Goal: Transaction & Acquisition: Purchase product/service

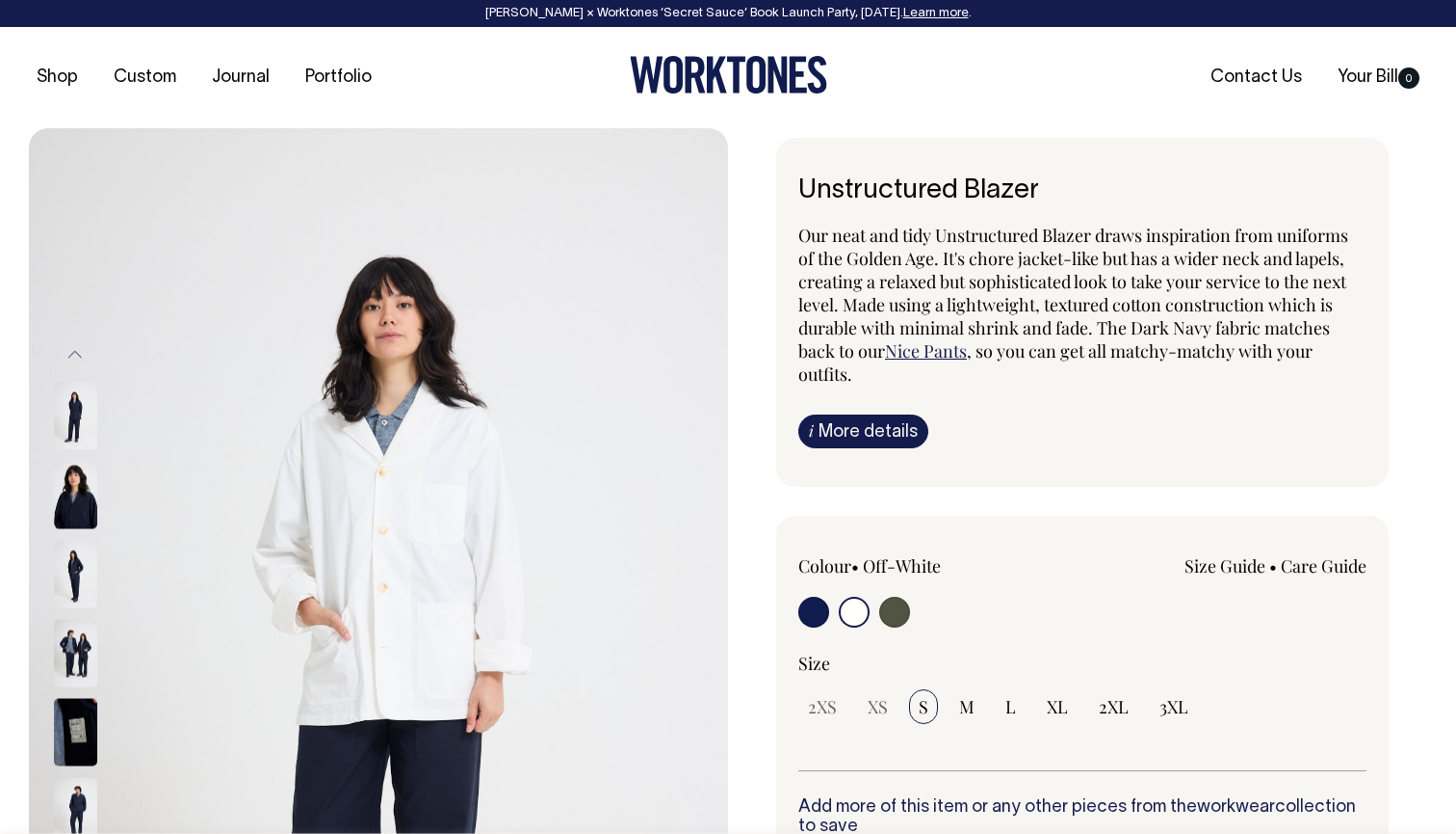
select select "Off-White"
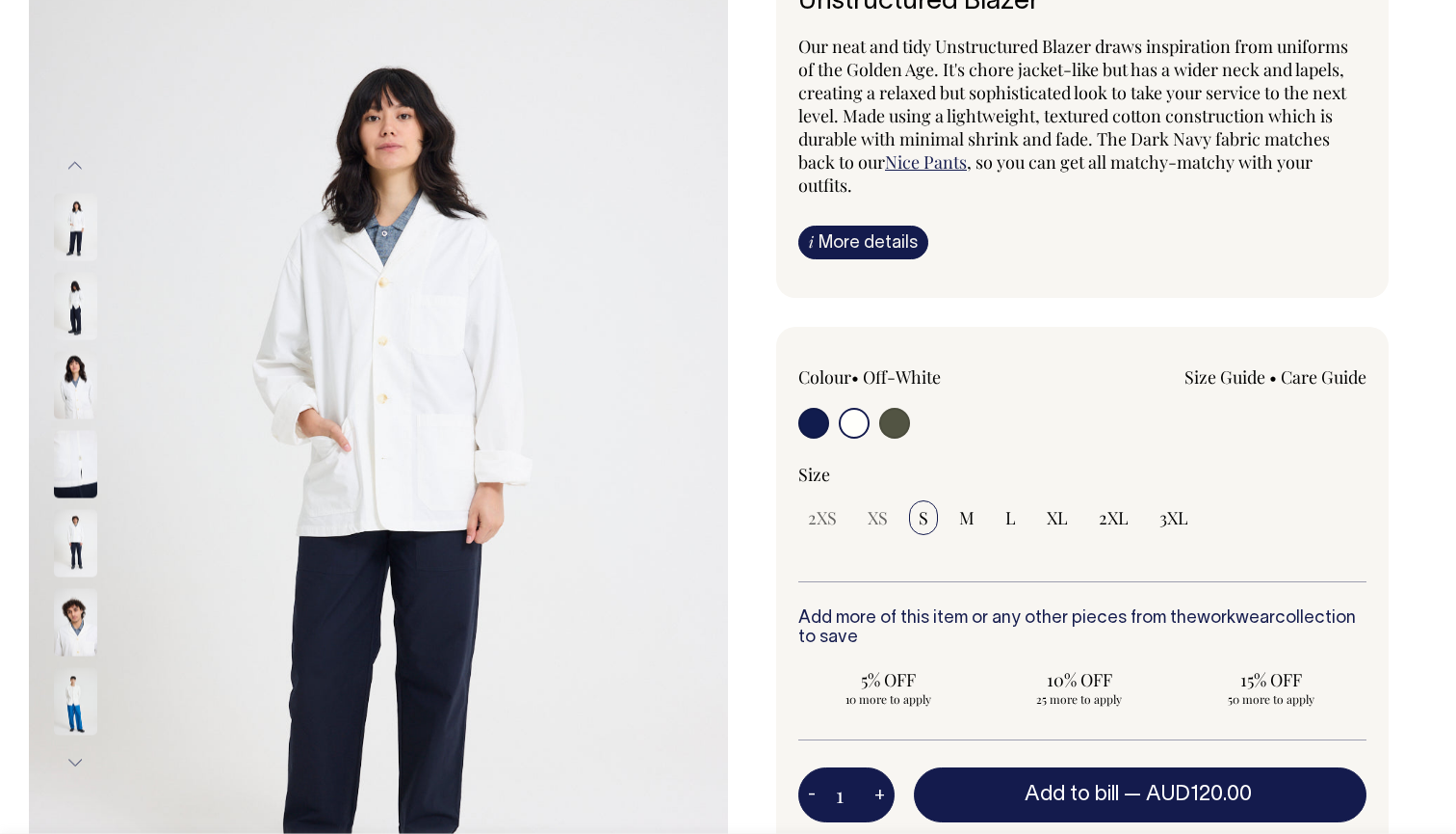
scroll to position [189, 0]
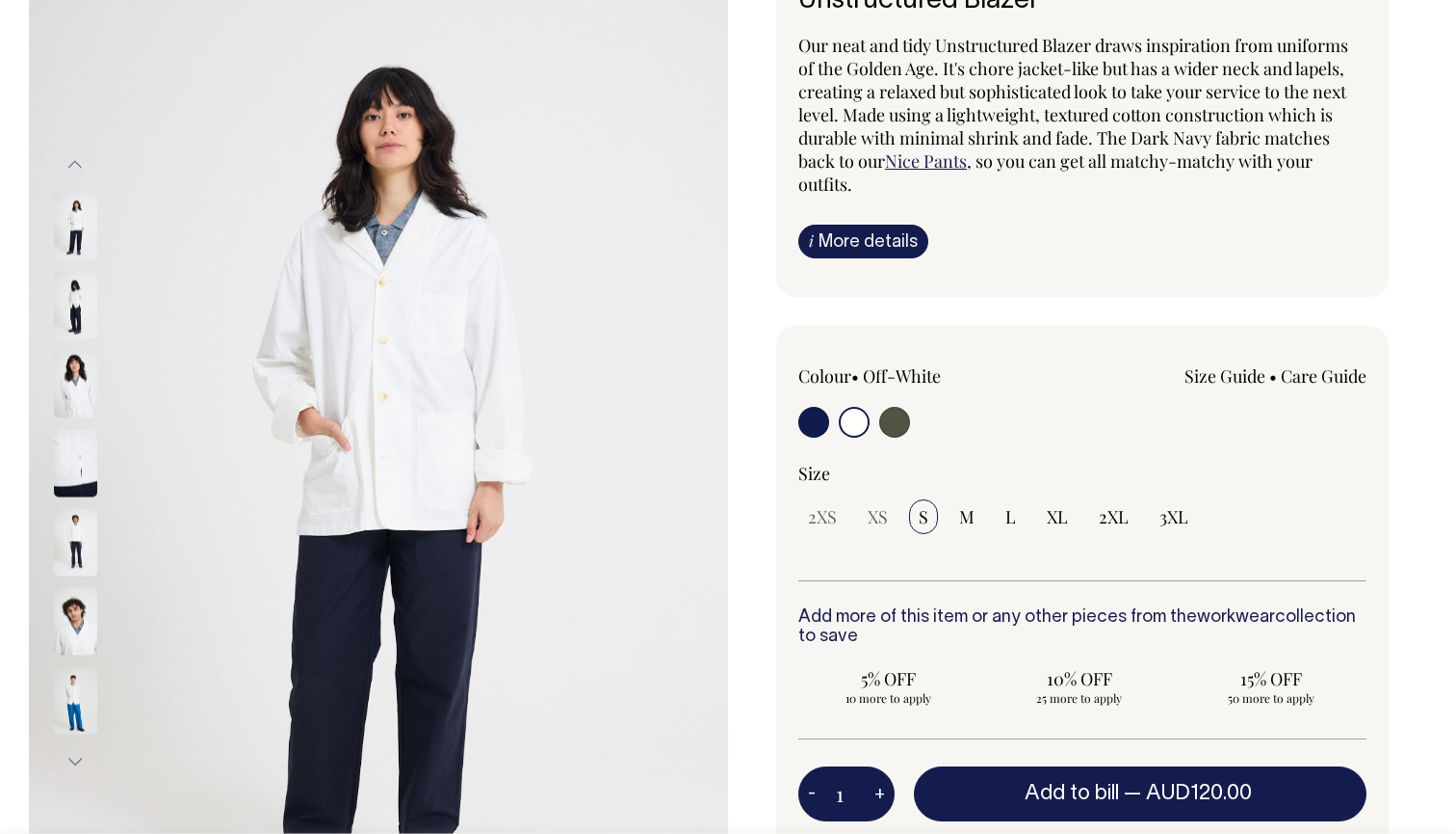
click at [893, 419] on input "radio" at bounding box center [894, 421] width 31 height 31
radio input "true"
select select "Olive"
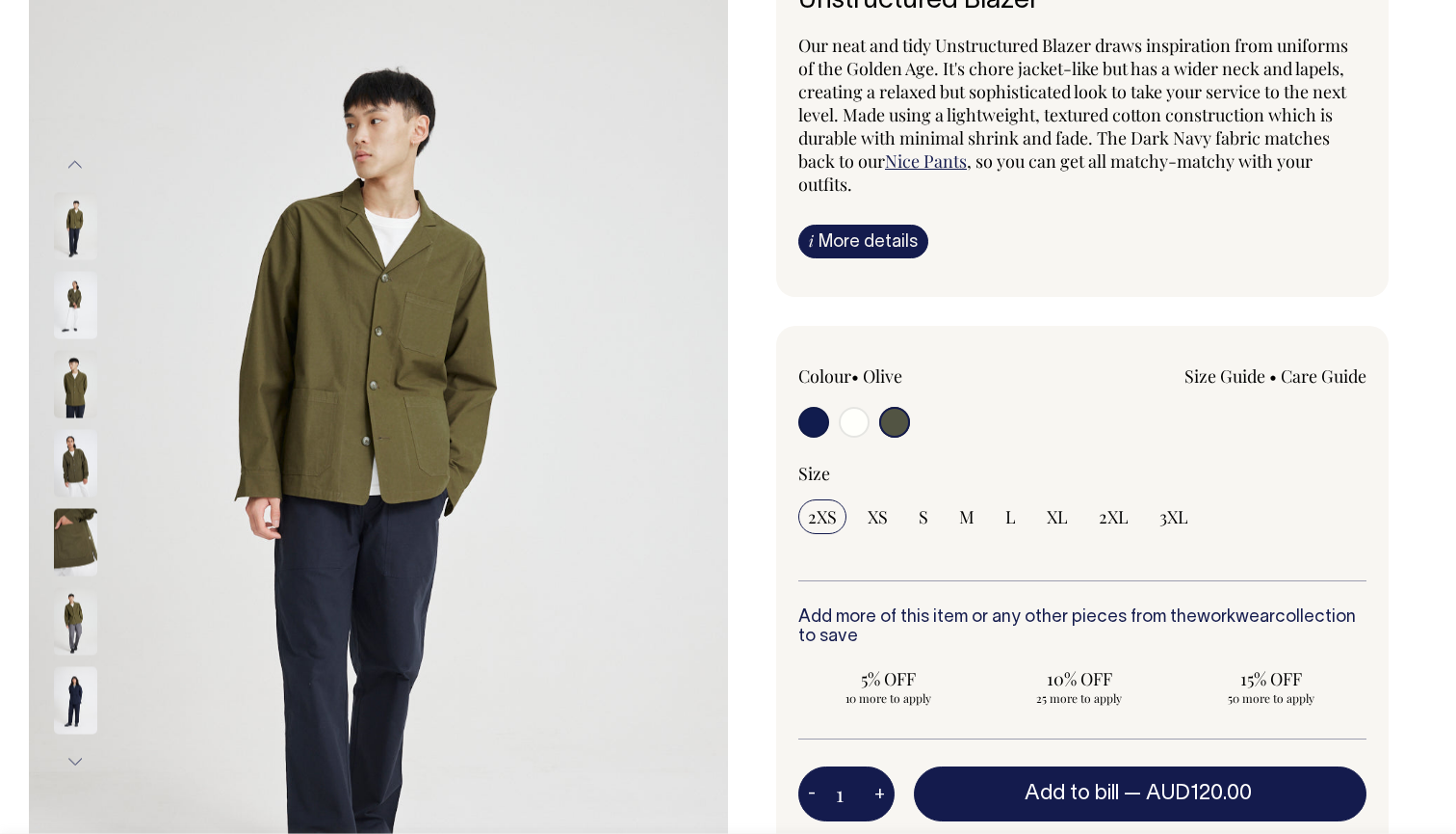
click at [847, 423] on input "radio" at bounding box center [853, 421] width 31 height 31
radio input "true"
radio input "false"
radio input "true"
select select "Off-White"
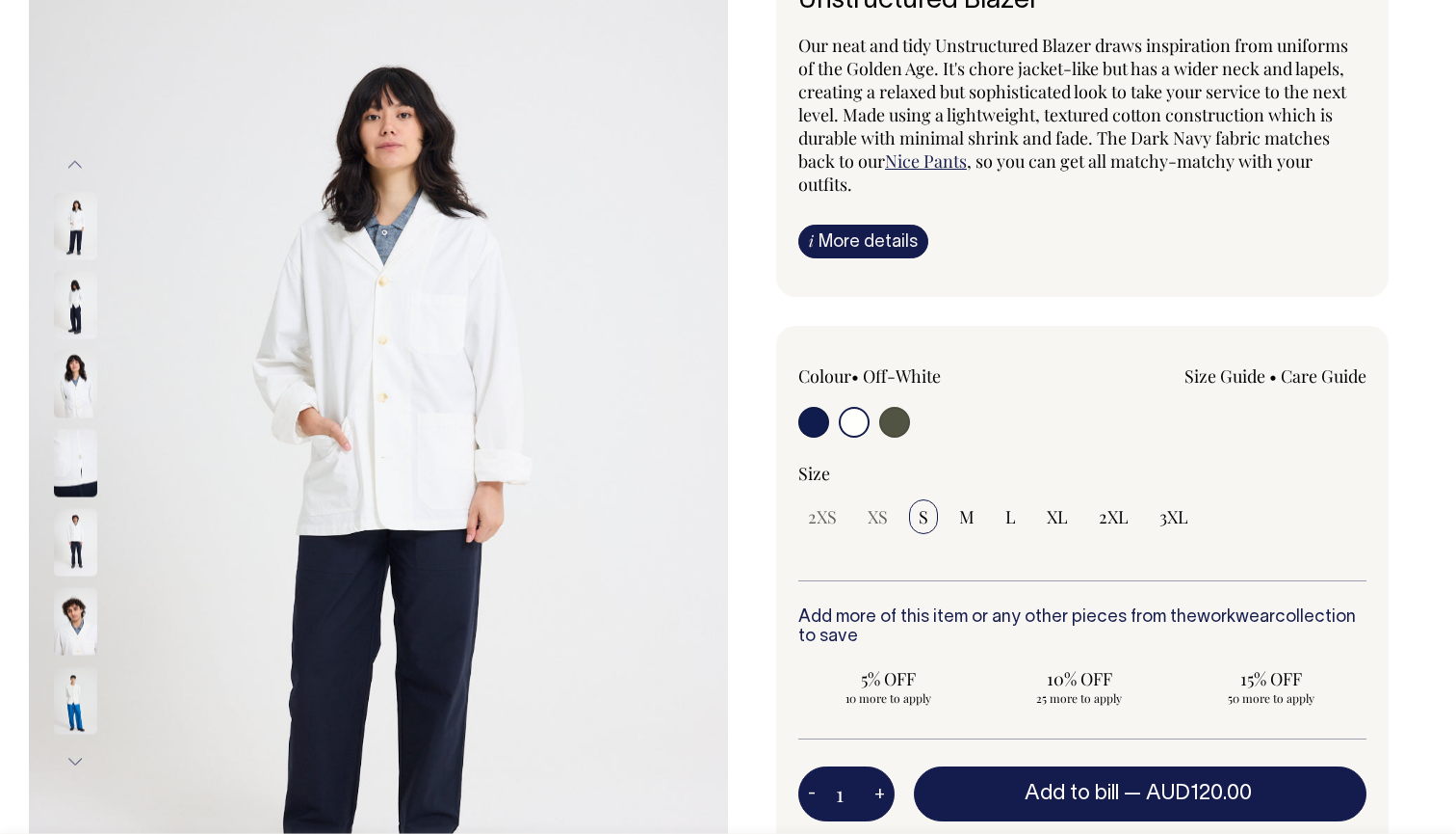
click at [874, 790] on button "+" at bounding box center [880, 793] width 30 height 39
type input "2"
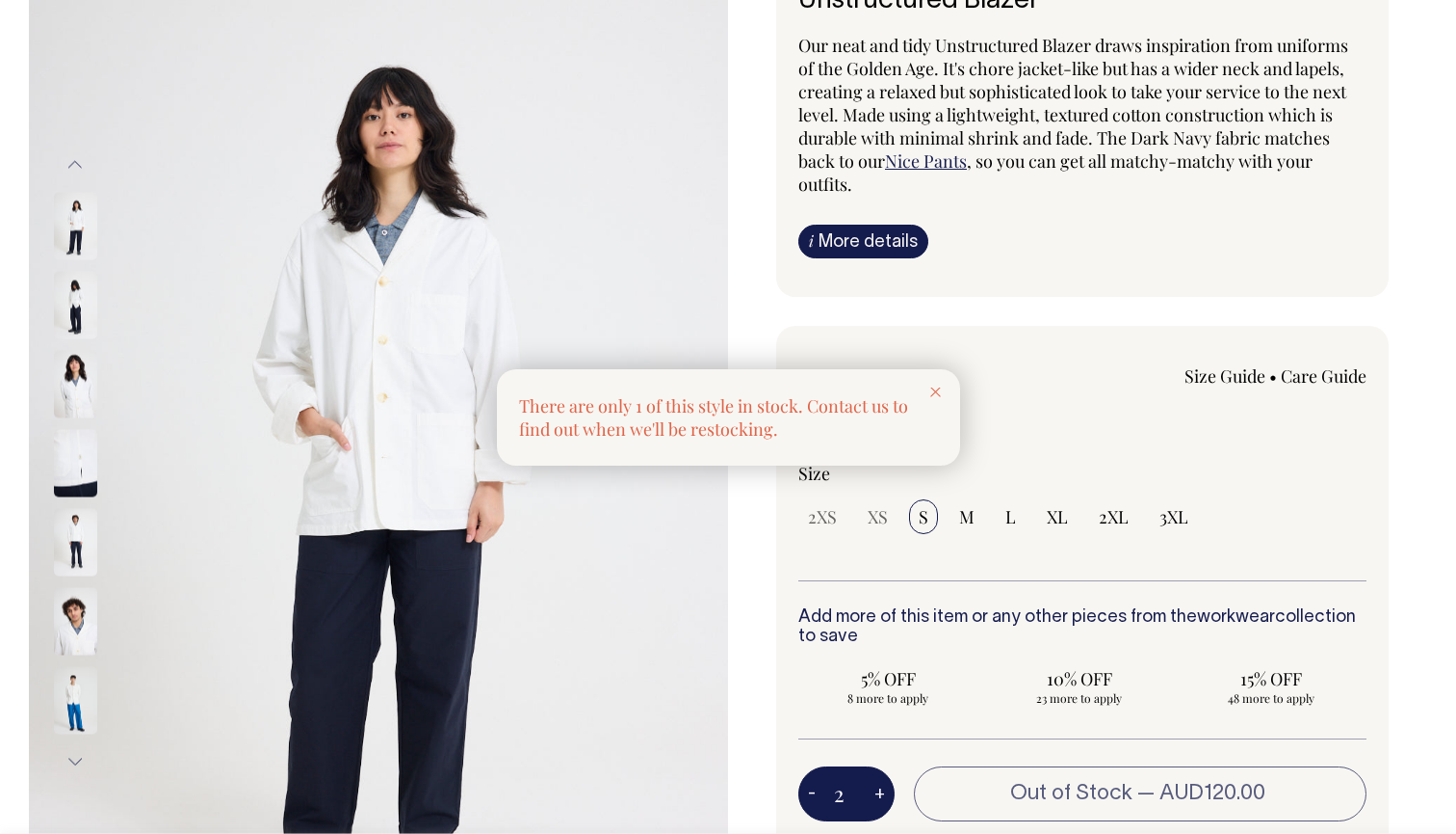
click at [939, 385] on div at bounding box center [936, 390] width 50 height 43
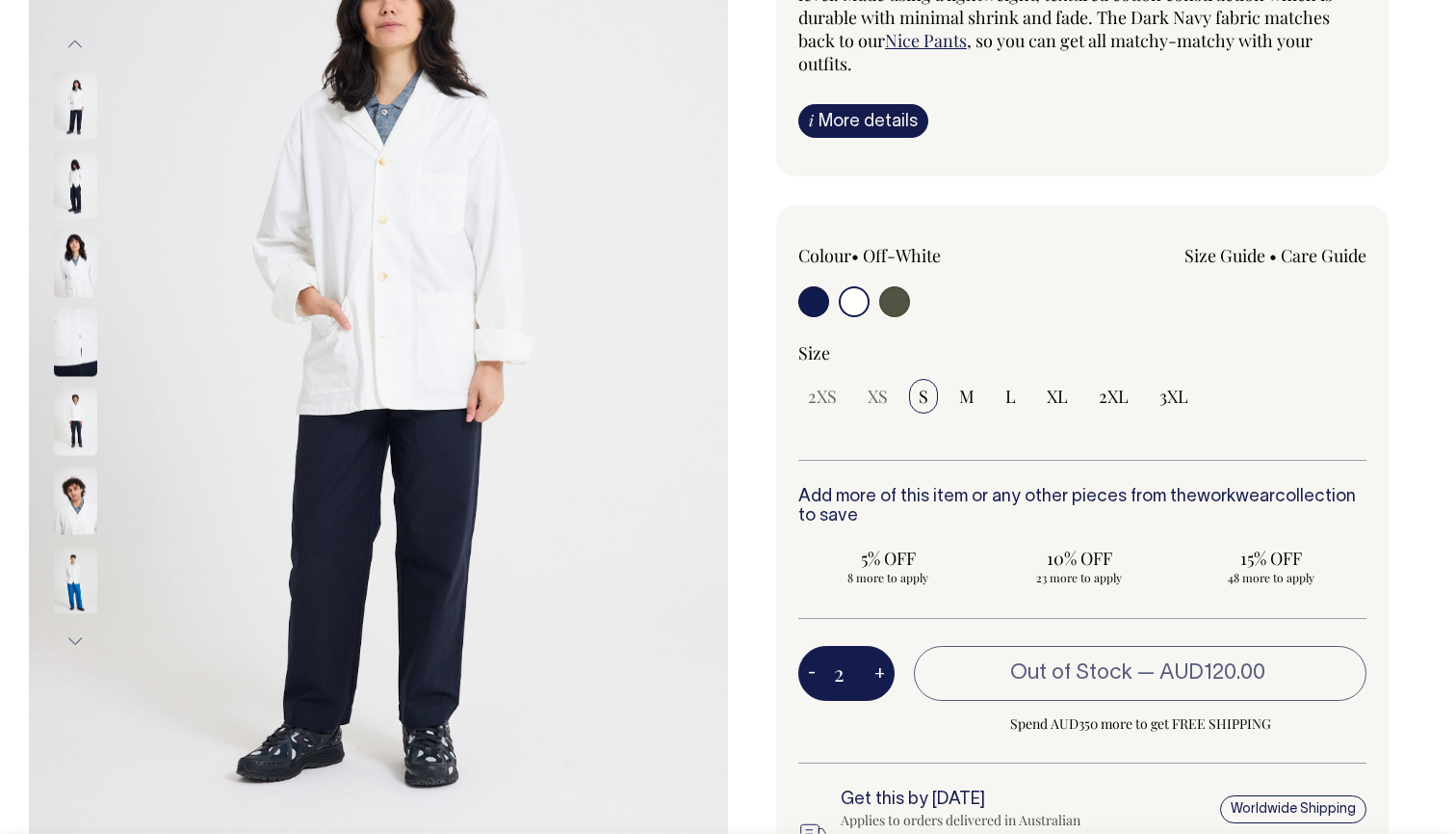
scroll to position [311, 0]
click at [970, 396] on span "M" at bounding box center [967, 395] width 16 height 23
click at [970, 396] on input "M" at bounding box center [966, 395] width 35 height 35
radio input "true"
select select "M"
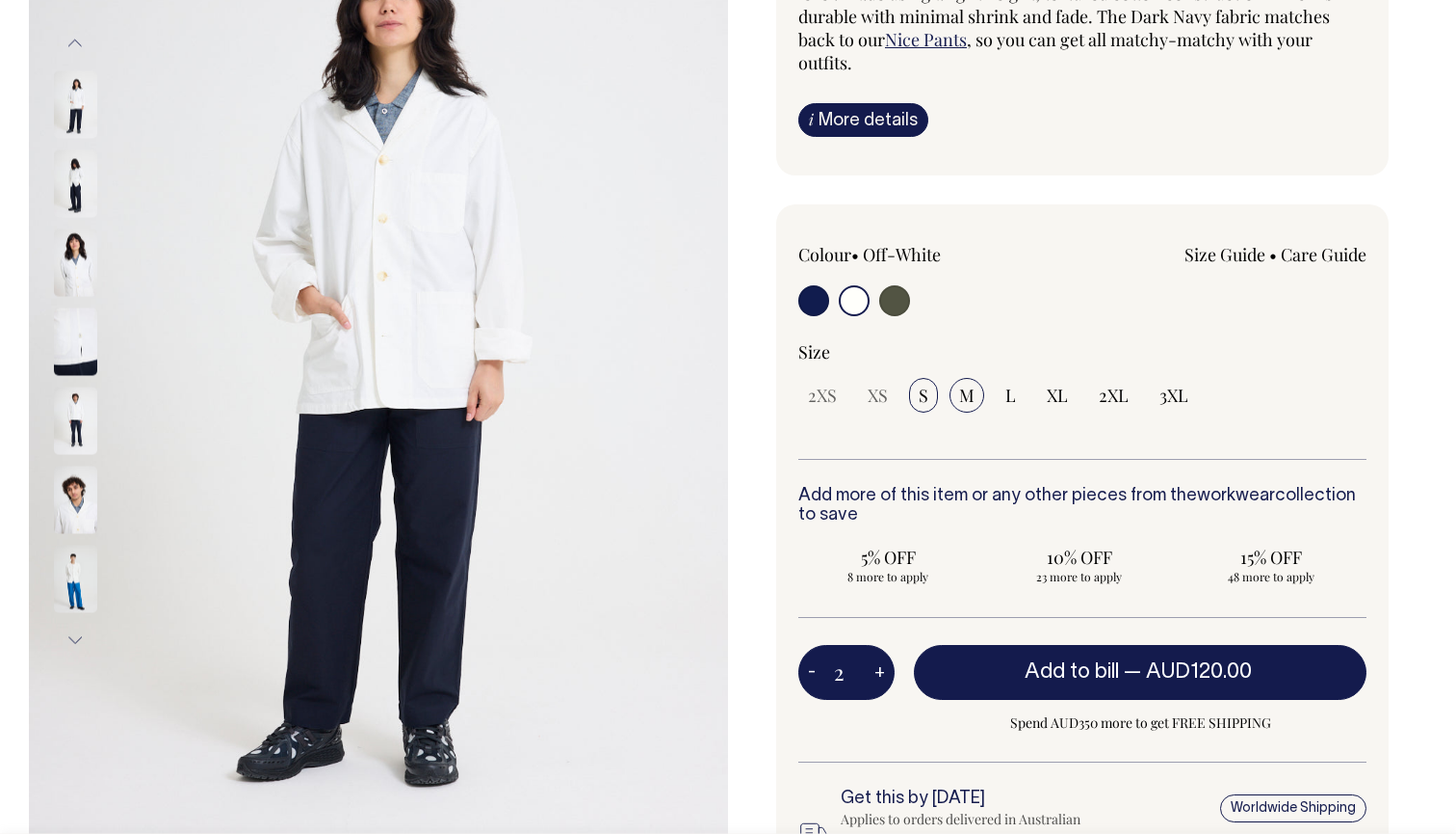
click at [927, 395] on span "S" at bounding box center [924, 395] width 10 height 23
click at [927, 395] on input "S" at bounding box center [923, 395] width 29 height 35
radio input "true"
type input "1"
select select "S"
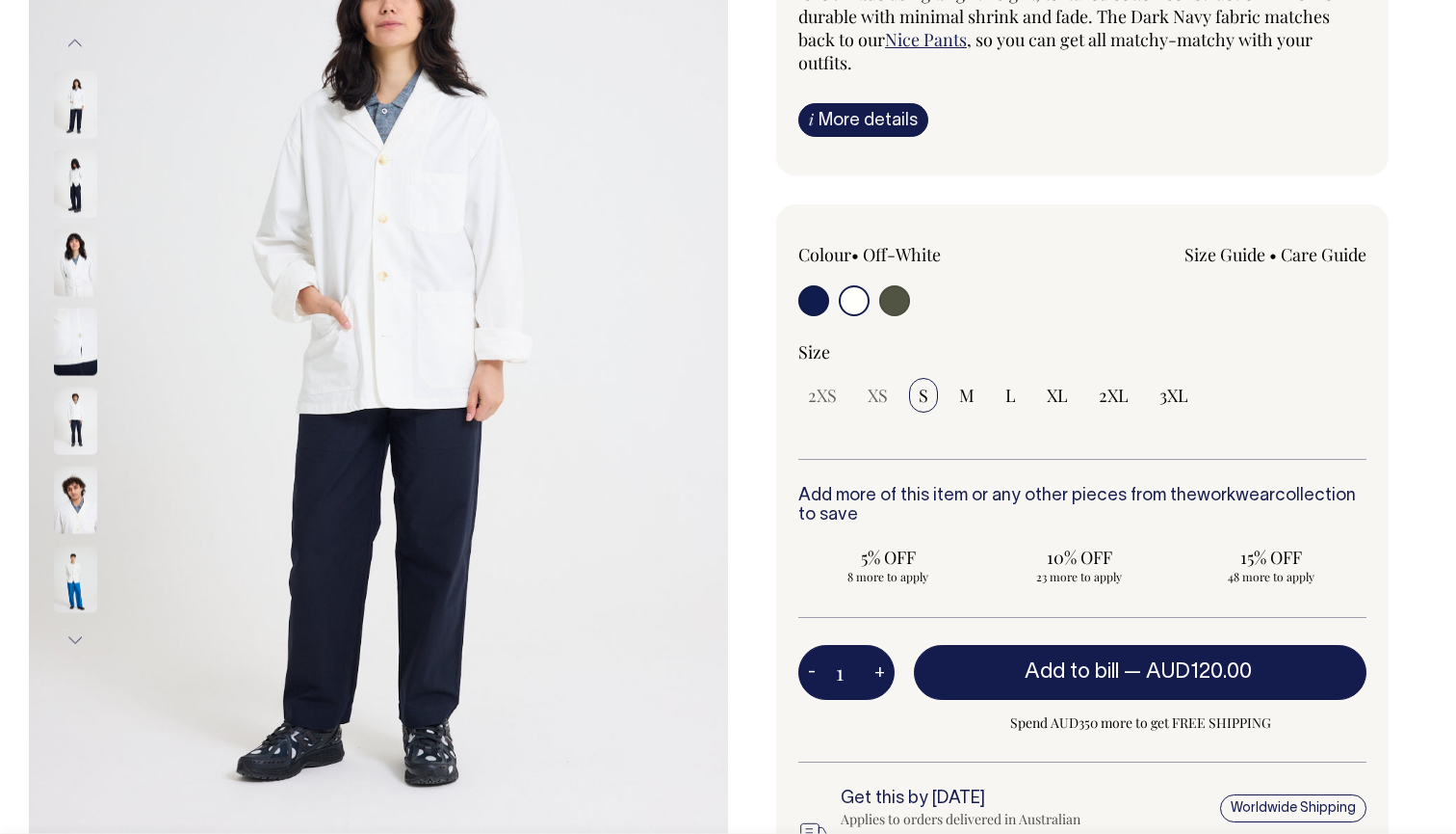
type input "1"
click at [927, 395] on span "S" at bounding box center [924, 395] width 10 height 23
click at [927, 395] on input "S" at bounding box center [923, 395] width 29 height 35
click at [879, 670] on button "+" at bounding box center [880, 672] width 30 height 39
type input "2"
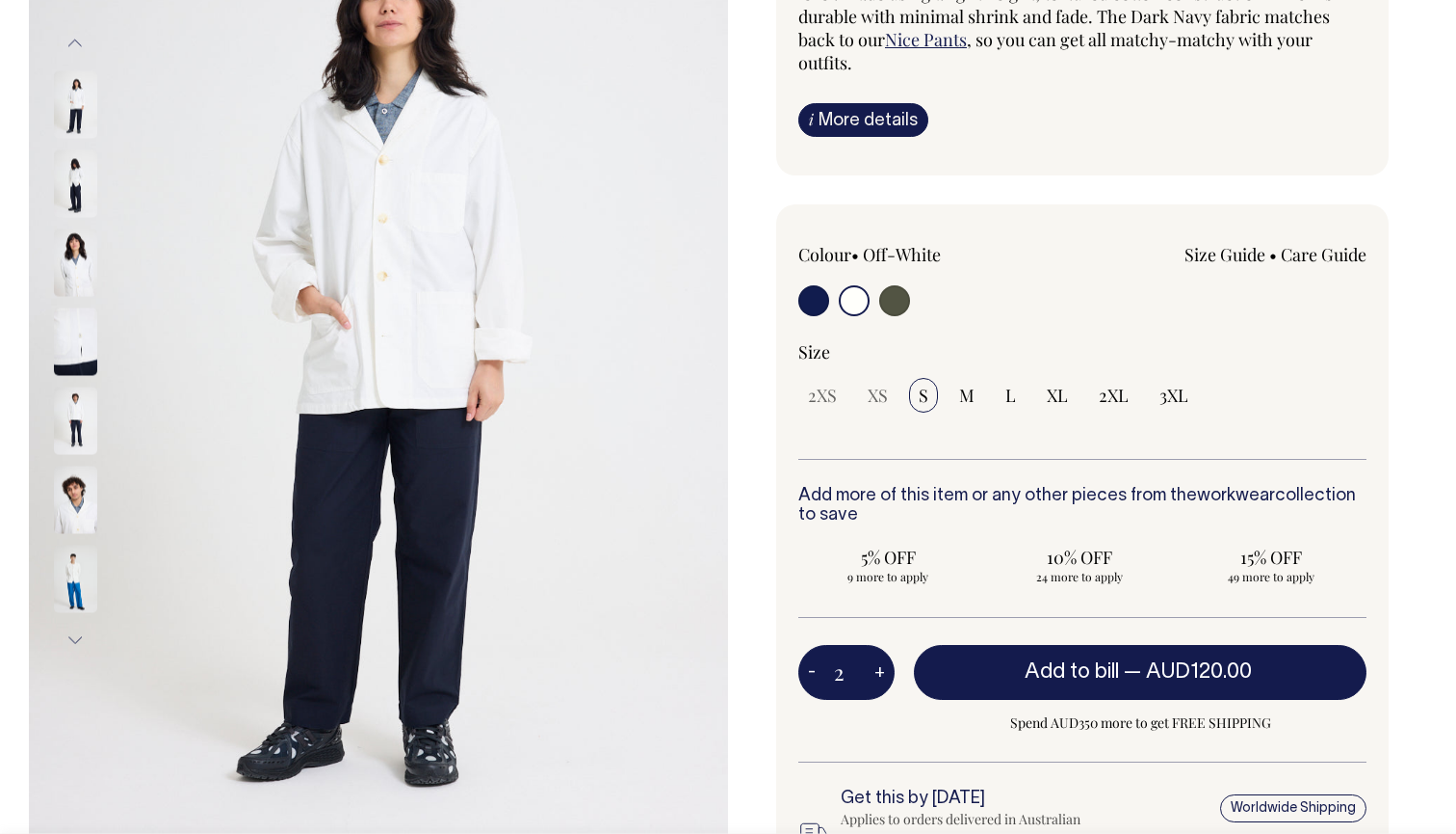
type input "2"
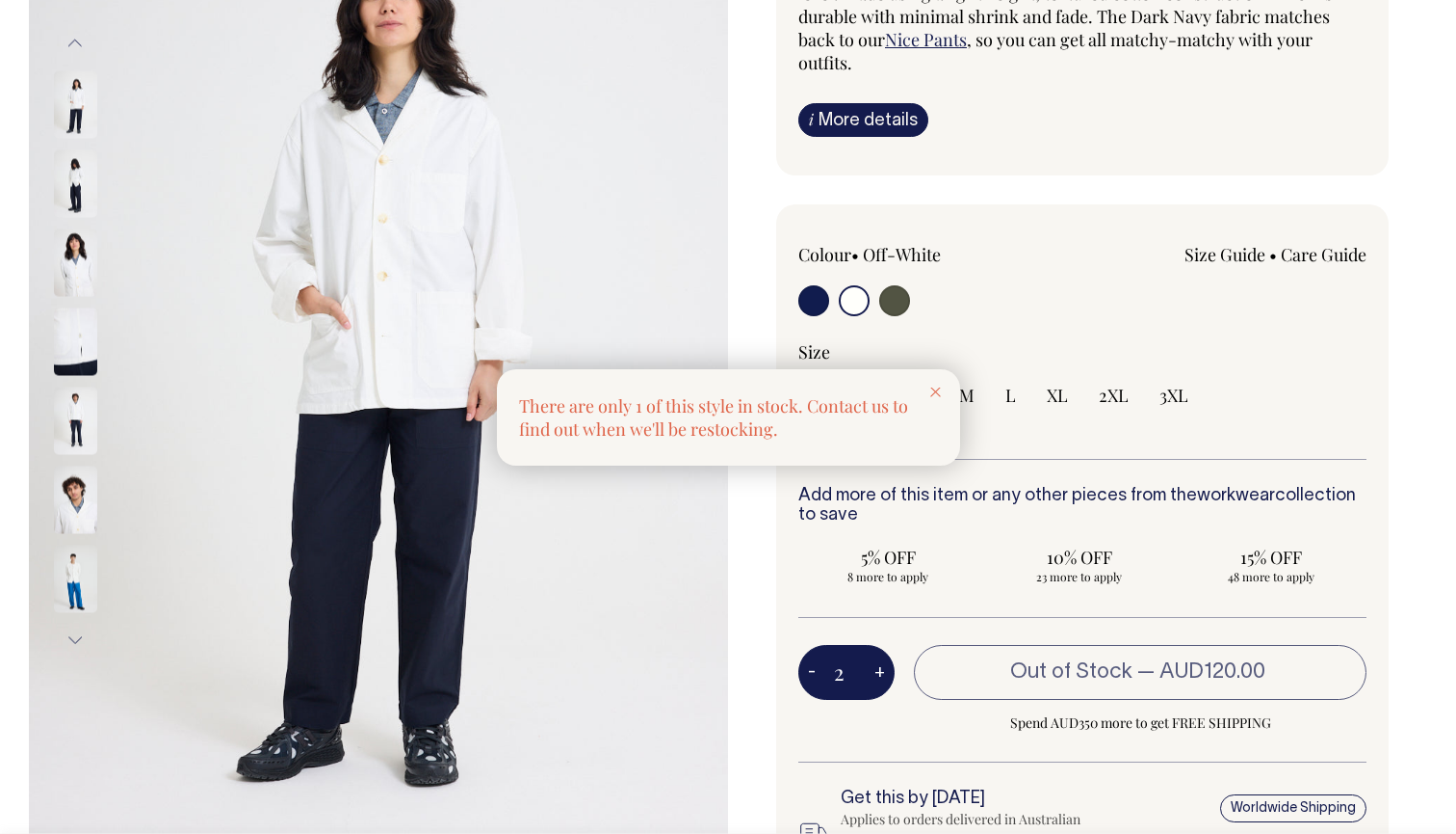
click at [816, 672] on div at bounding box center [728, 417] width 1456 height 834
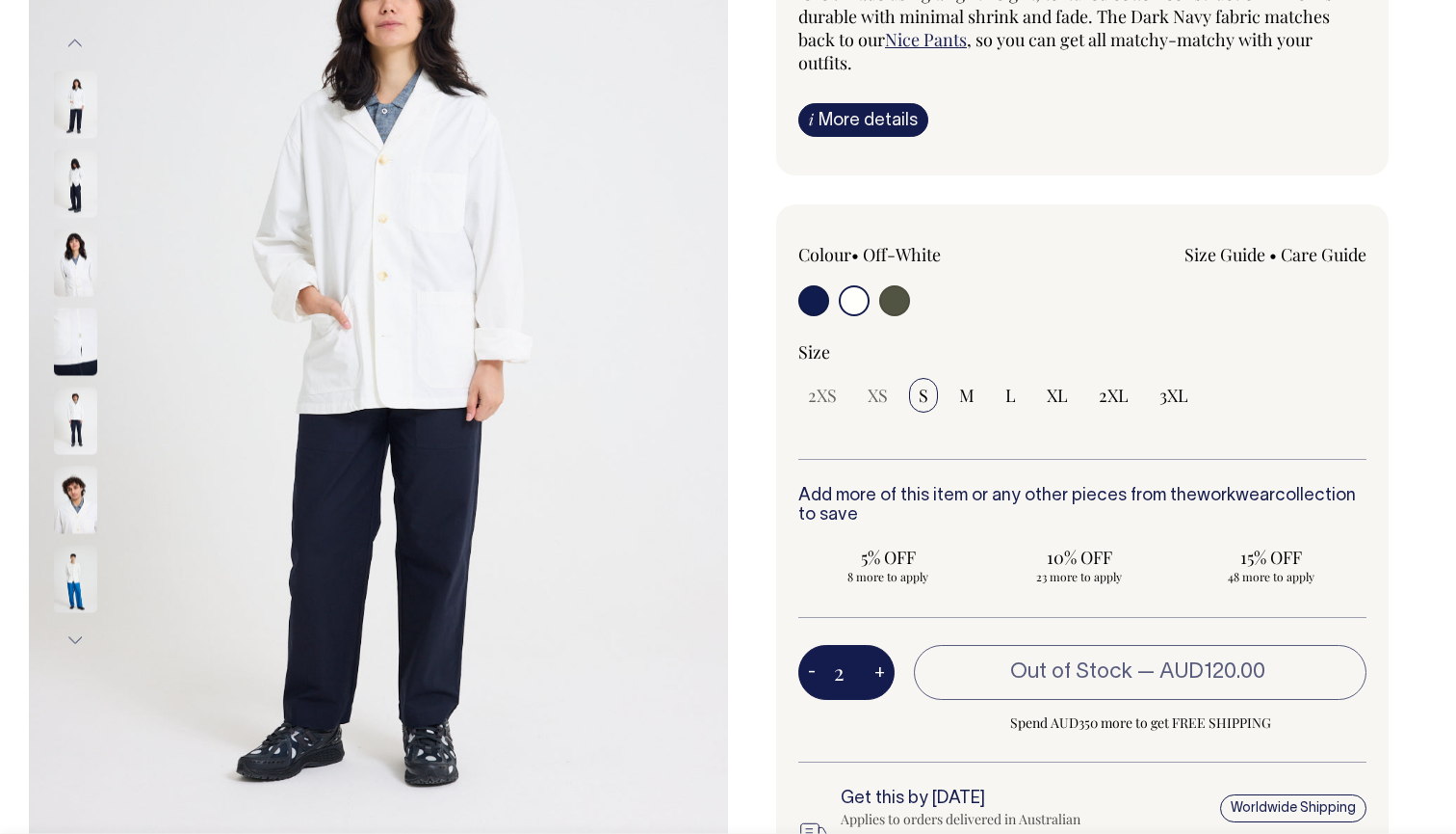
click at [807, 675] on button "-" at bounding box center [812, 672] width 27 height 39
type input "1"
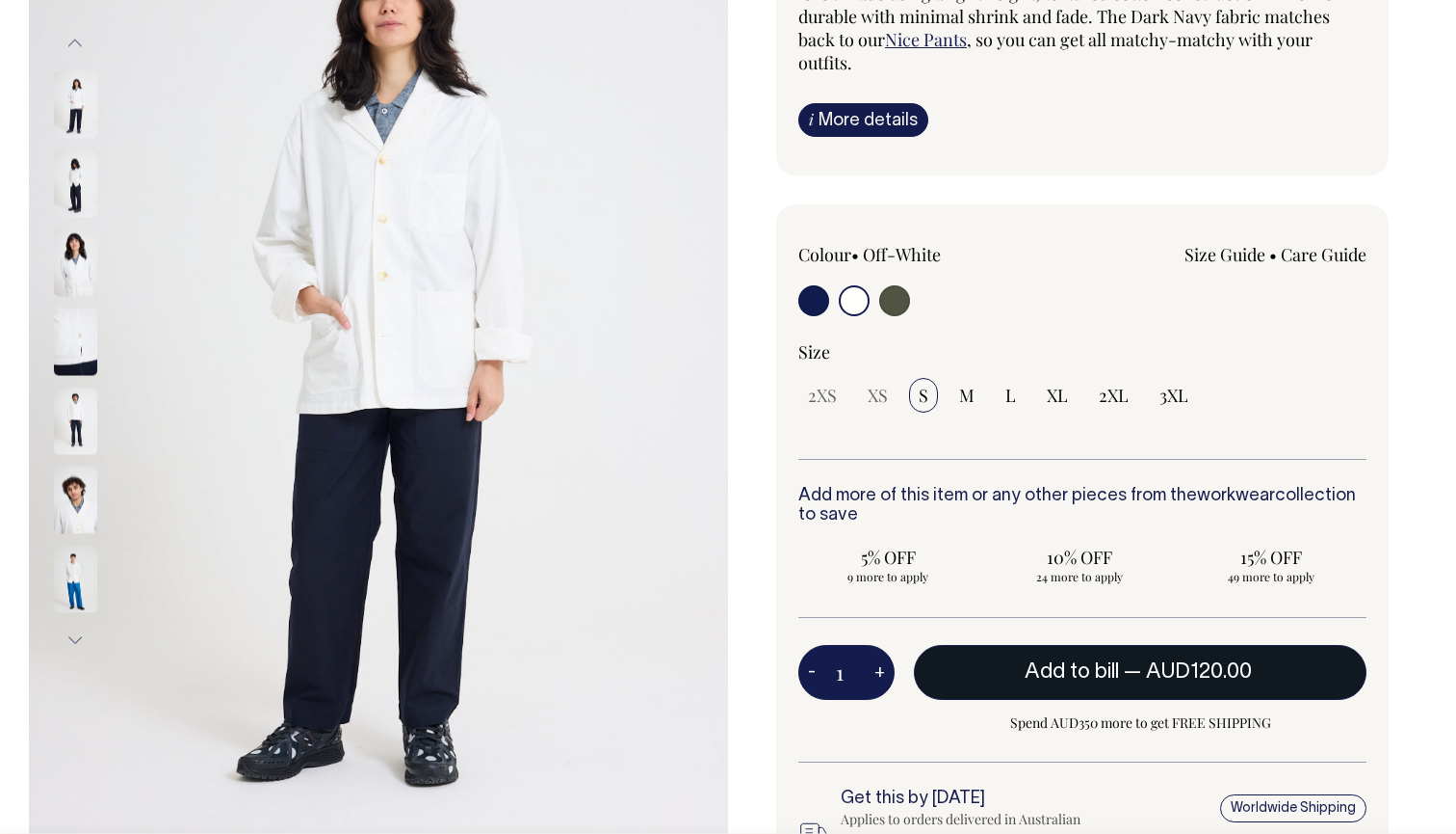
click at [1103, 670] on span "Add to bill" at bounding box center [1071, 671] width 94 height 19
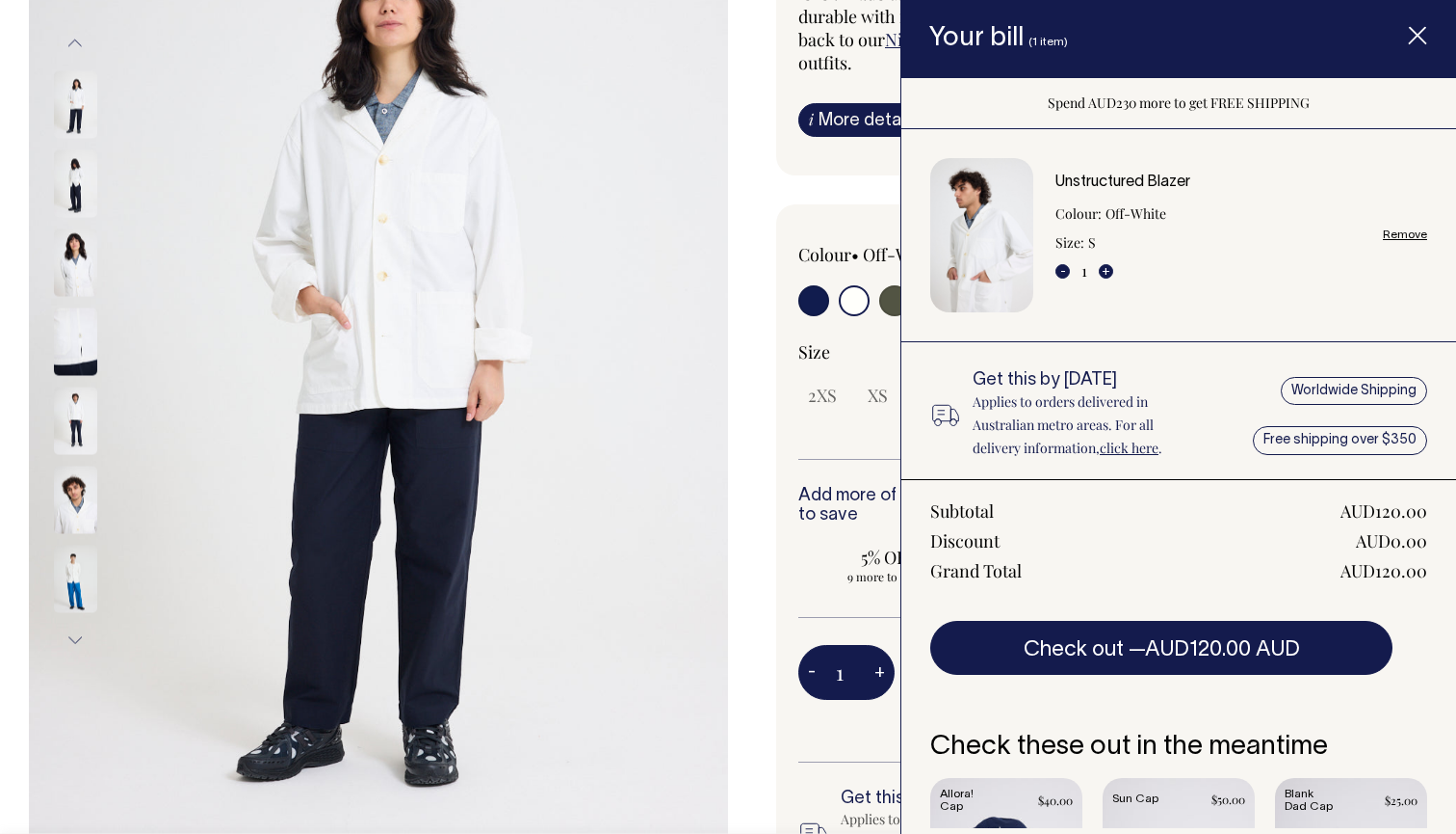
click at [1423, 37] on icon "Item added to your cart" at bounding box center [1417, 36] width 19 height 19
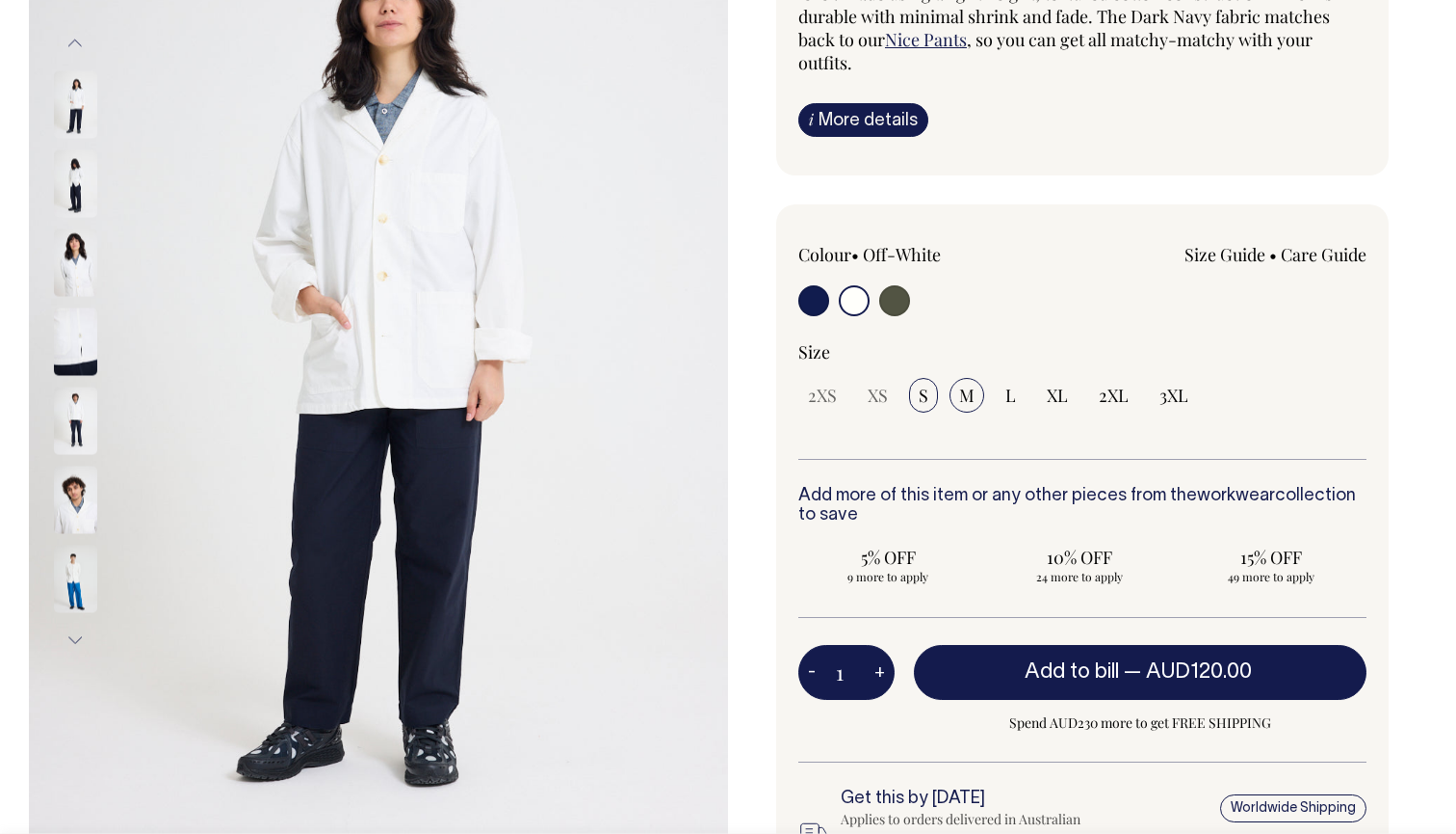
click at [955, 388] on input "M" at bounding box center [966, 395] width 35 height 35
radio input "true"
select select "M"
click at [880, 667] on button "+" at bounding box center [880, 672] width 30 height 39
type input "2"
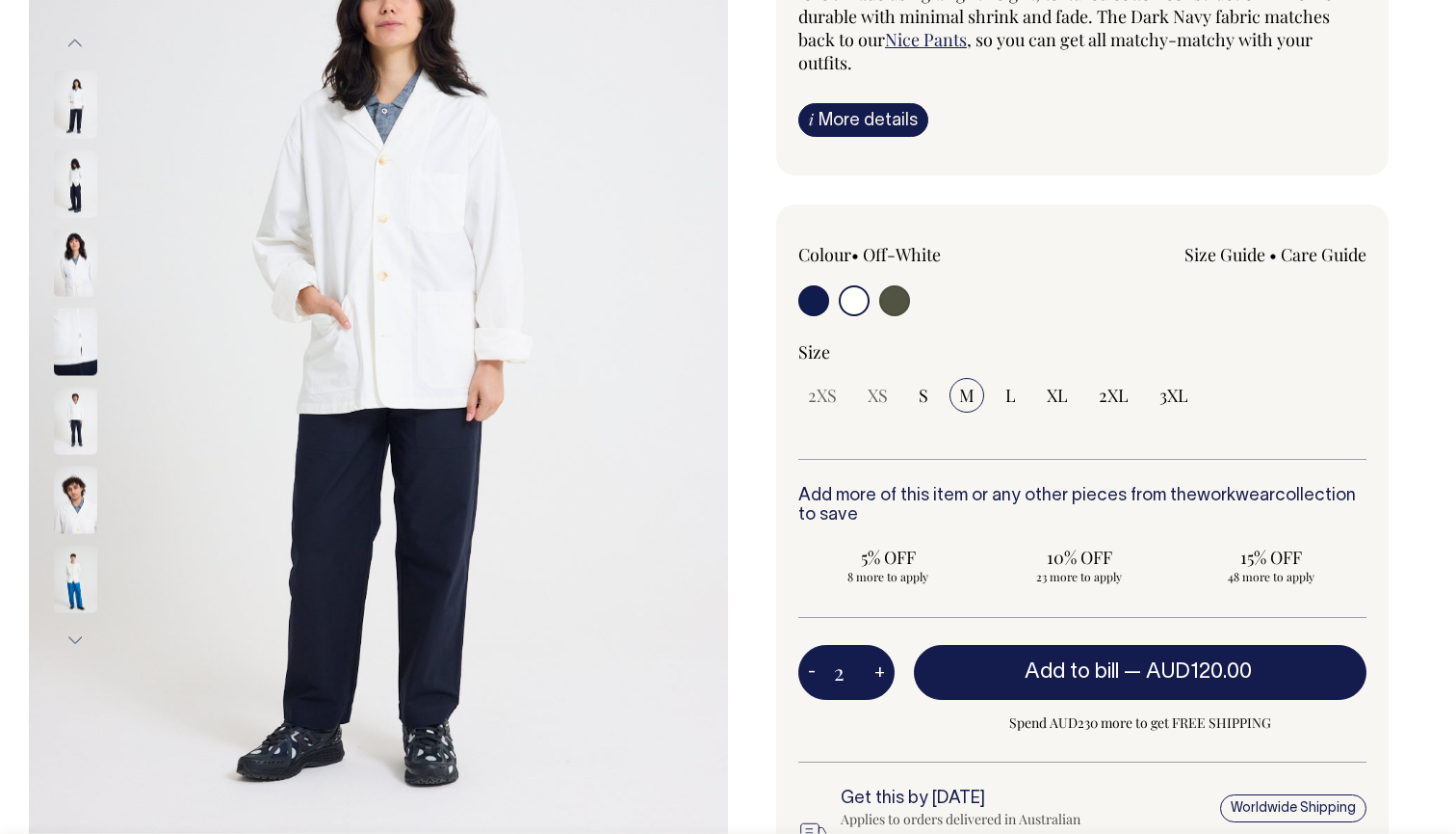
type input "2"
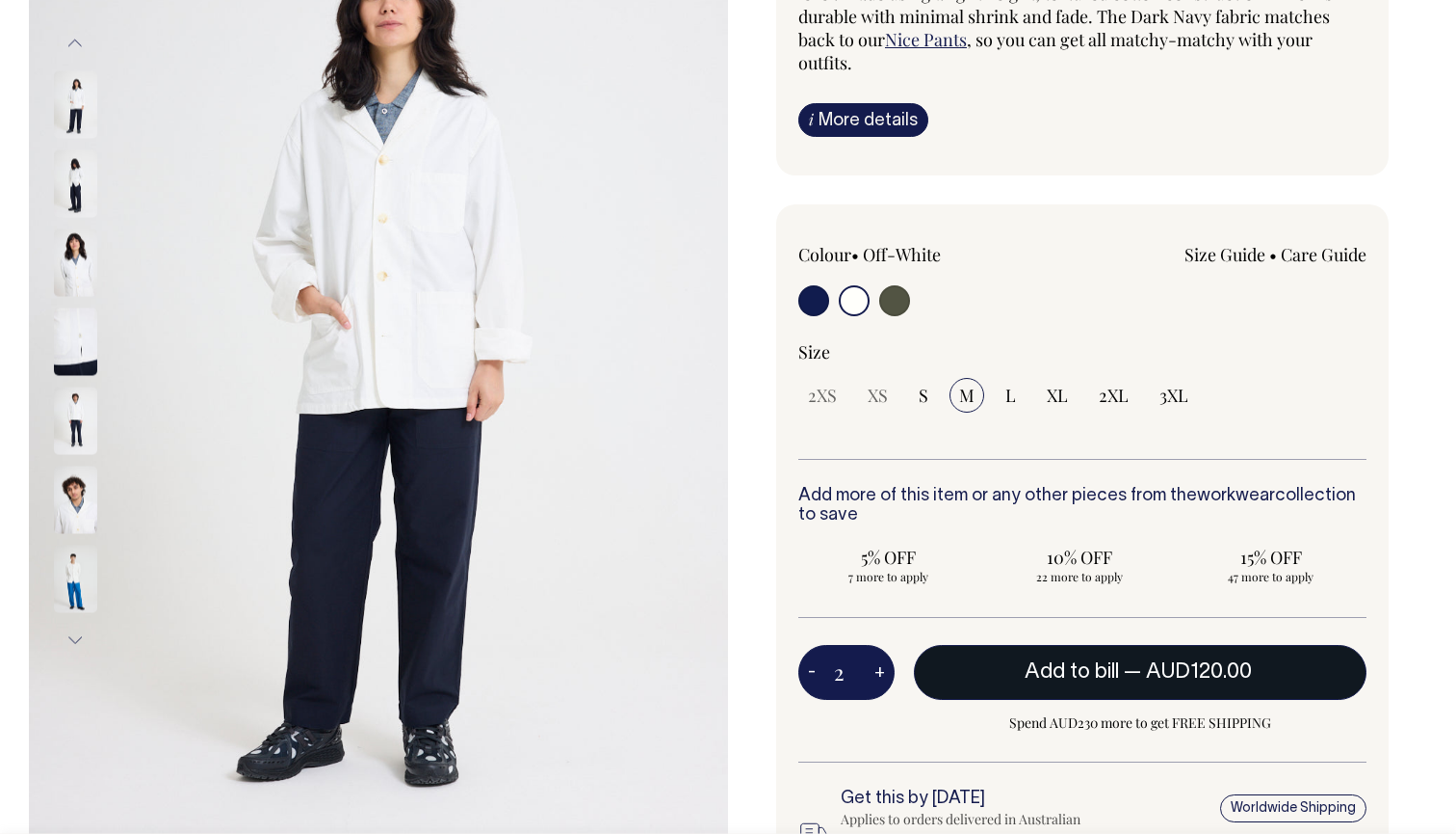
click at [1176, 673] on span "AUD120.00" at bounding box center [1198, 671] width 106 height 19
type input "1"
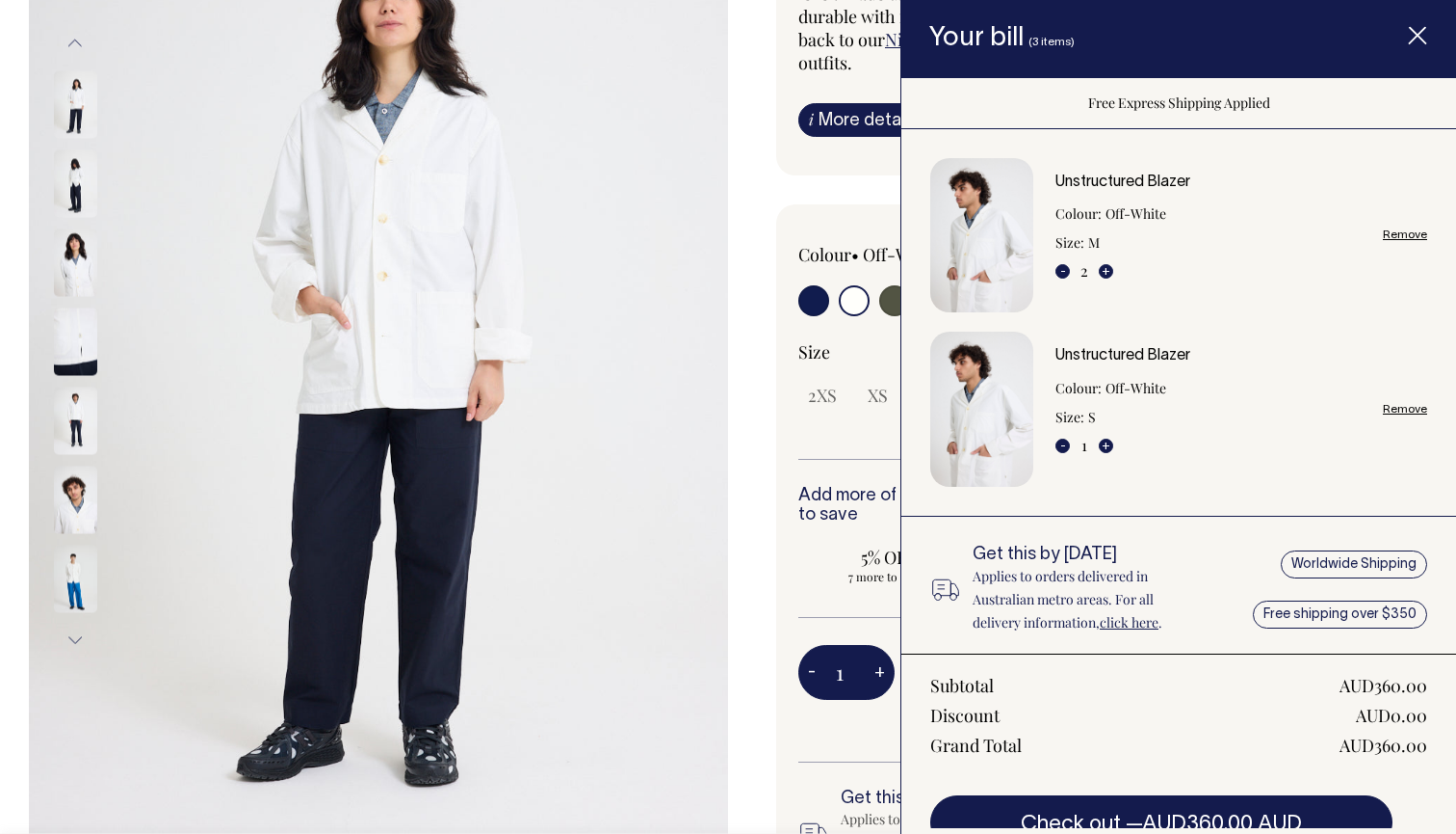
click at [1415, 37] on icon "Item added to your cart" at bounding box center [1417, 36] width 19 height 19
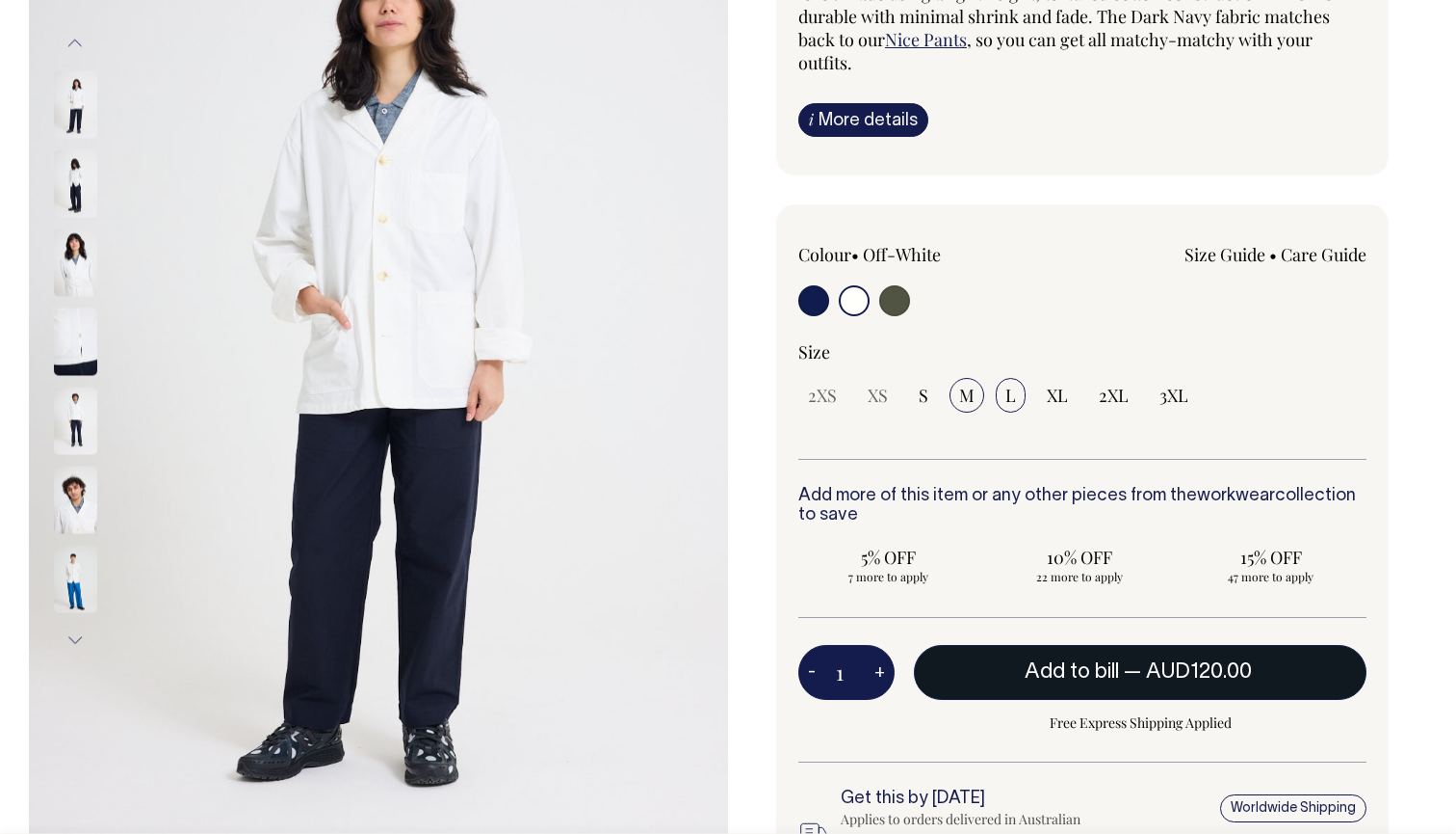
click at [1007, 390] on span "L" at bounding box center [1011, 395] width 11 height 23
click at [1007, 390] on input "L" at bounding box center [1011, 395] width 30 height 35
radio input "true"
select select "L"
click at [1101, 662] on span "Add to bill" at bounding box center [1071, 671] width 94 height 19
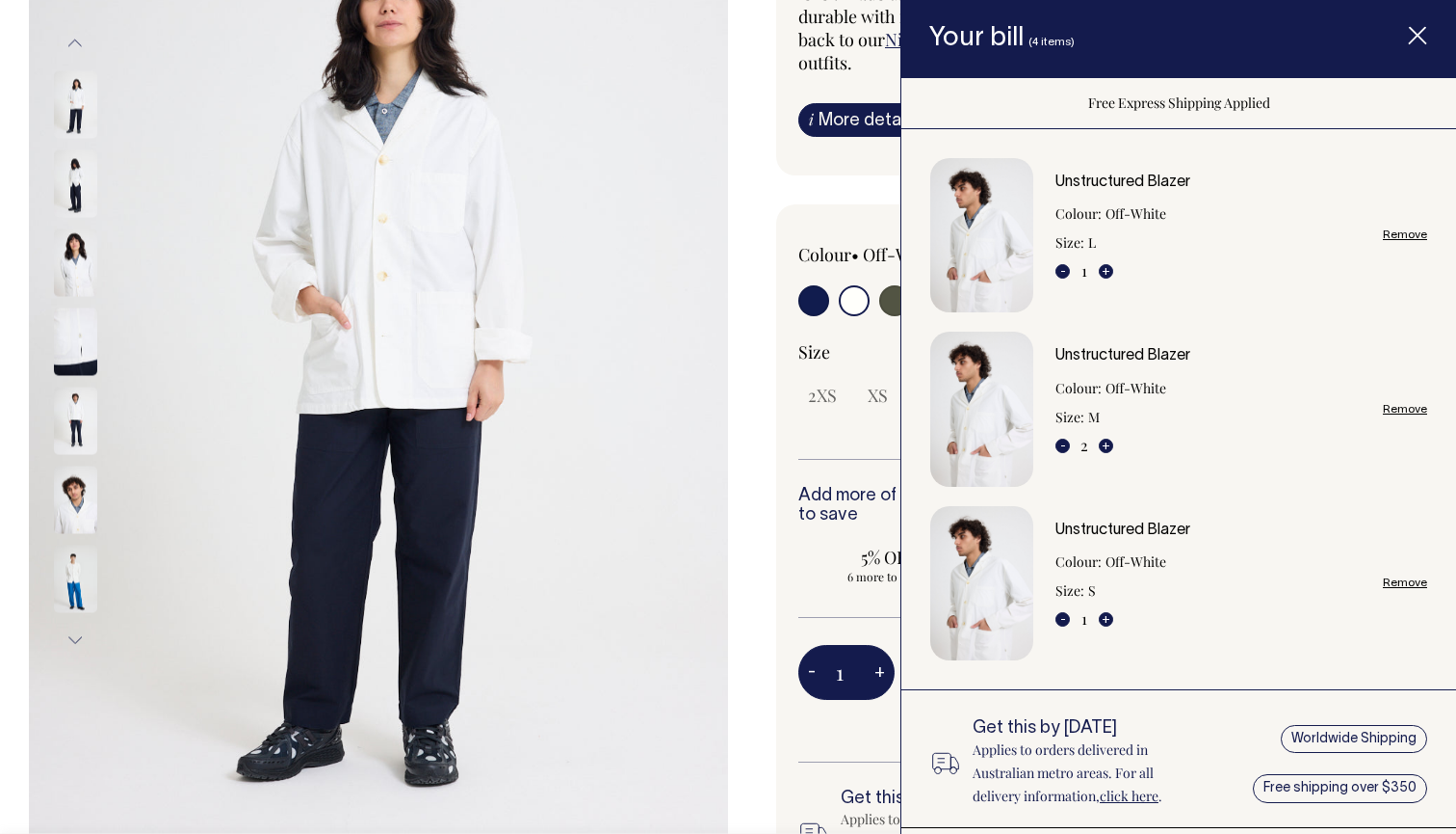
click at [1428, 23] on span "Item added to your cart" at bounding box center [1418, 39] width 77 height 82
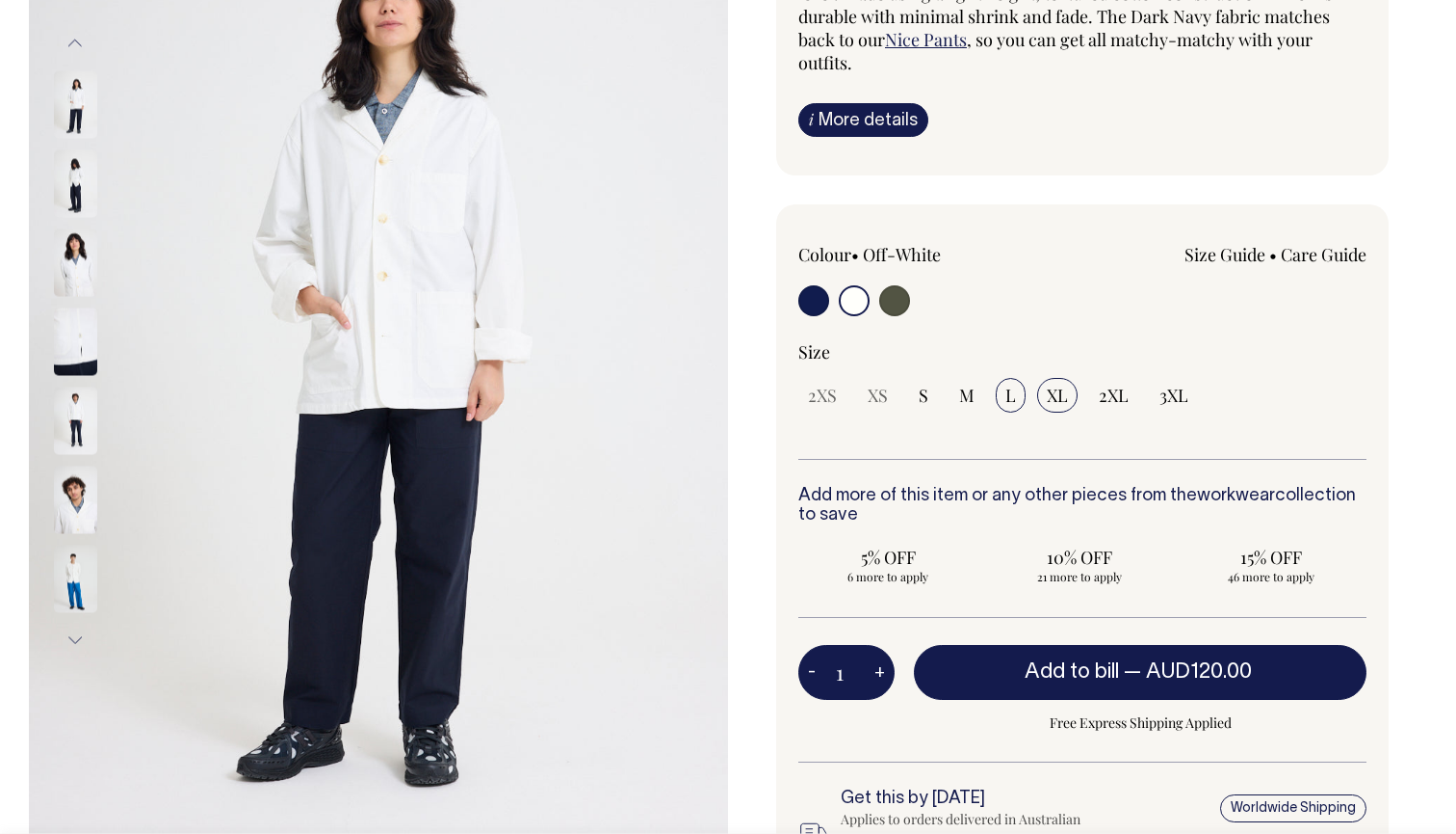
click at [1057, 396] on span "XL" at bounding box center [1057, 395] width 21 height 23
click at [1057, 396] on input "XL" at bounding box center [1058, 395] width 41 height 35
radio input "true"
select select "XL"
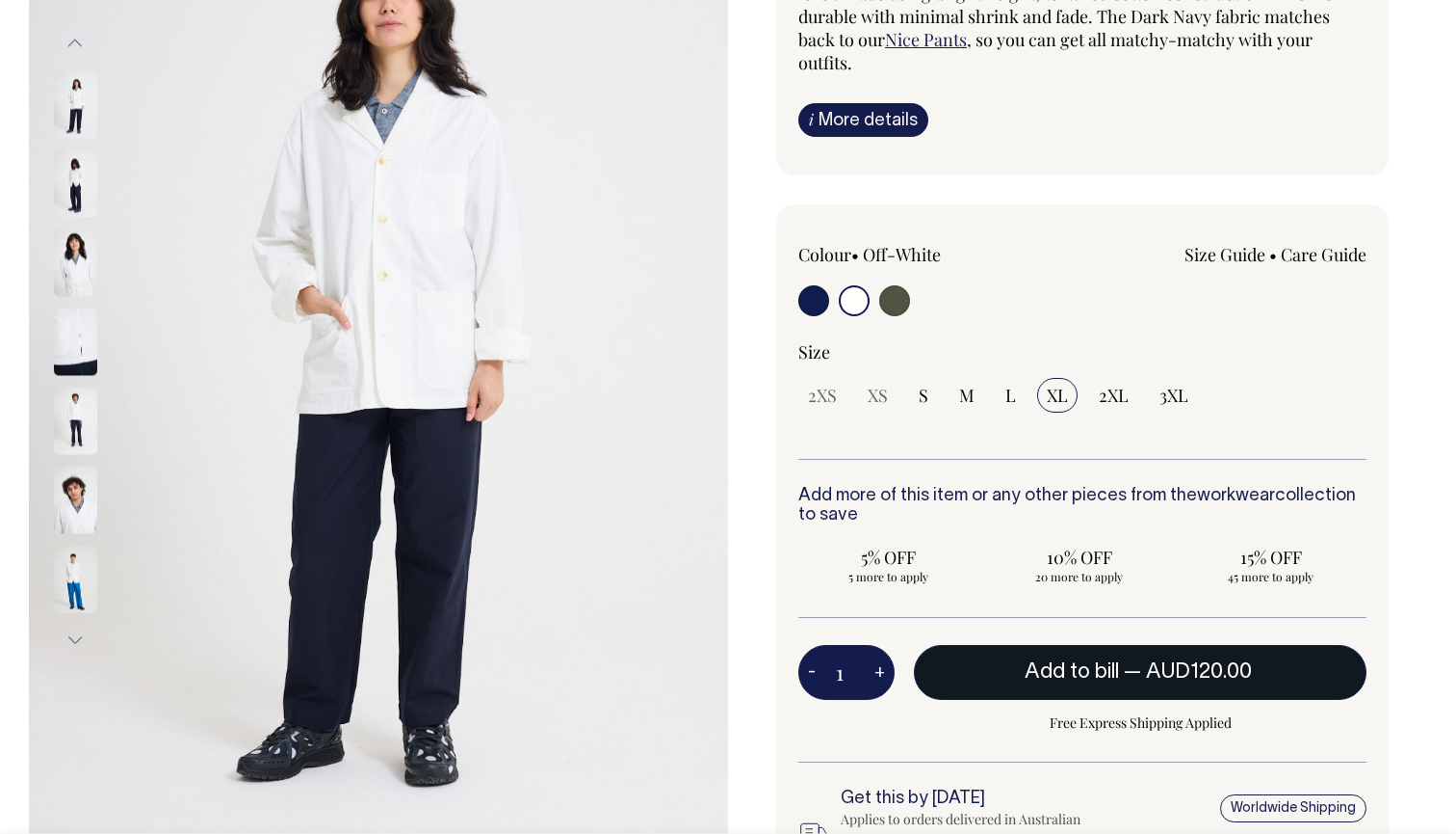
click at [1089, 673] on span "Add to bill" at bounding box center [1071, 671] width 94 height 19
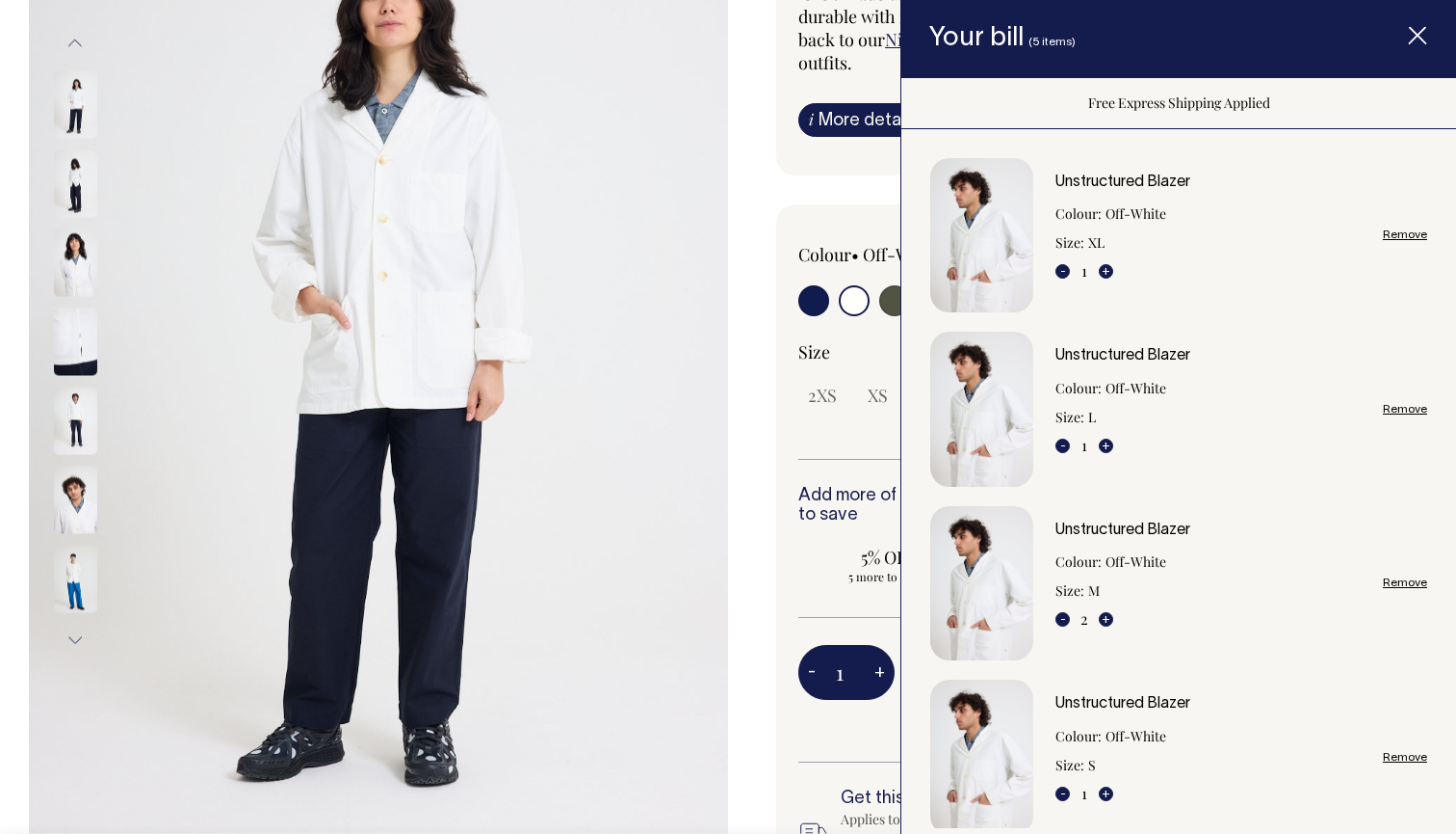
click at [1416, 32] on icon "Item added to your cart" at bounding box center [1417, 36] width 19 height 19
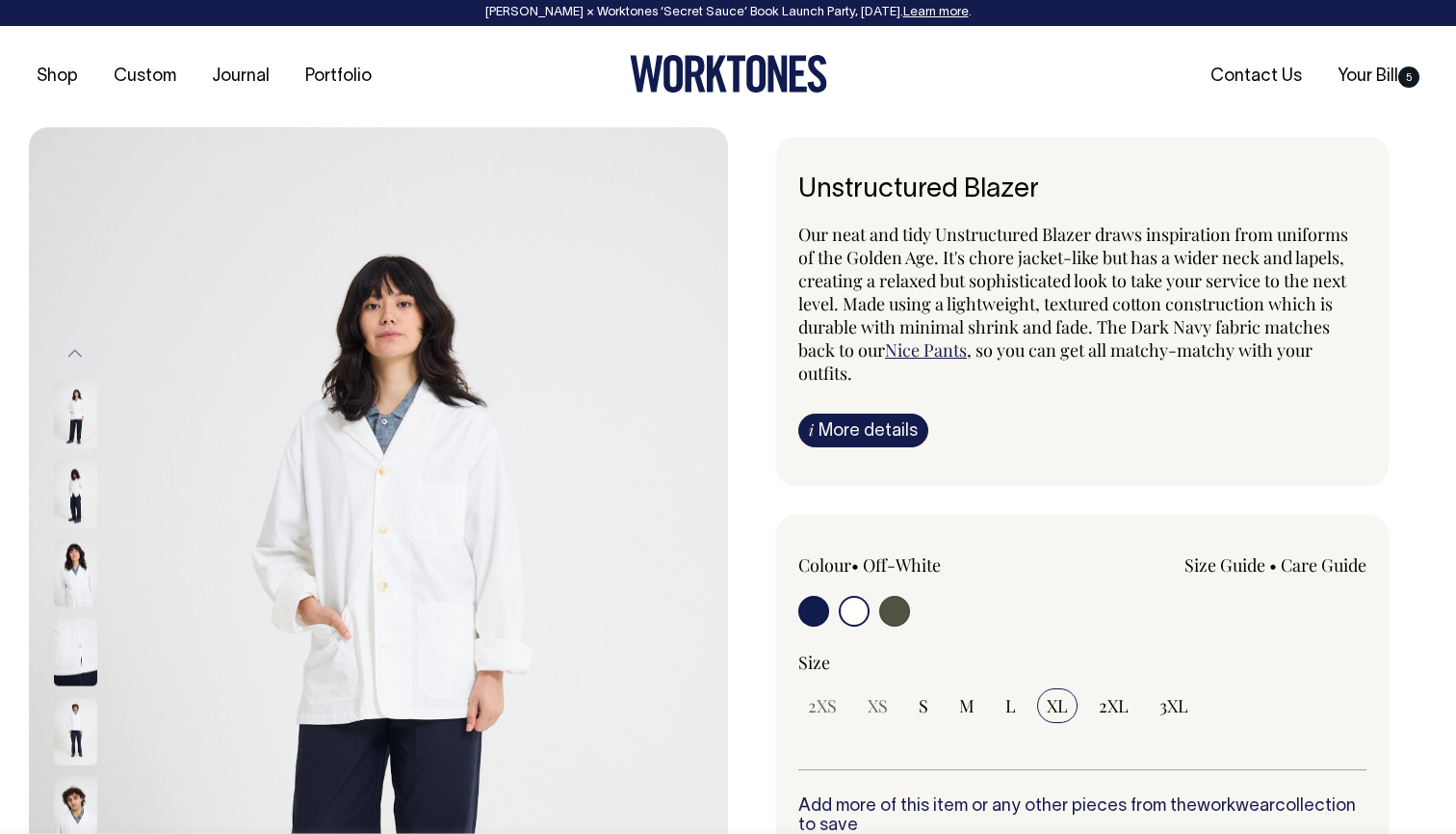
scroll to position [0, 0]
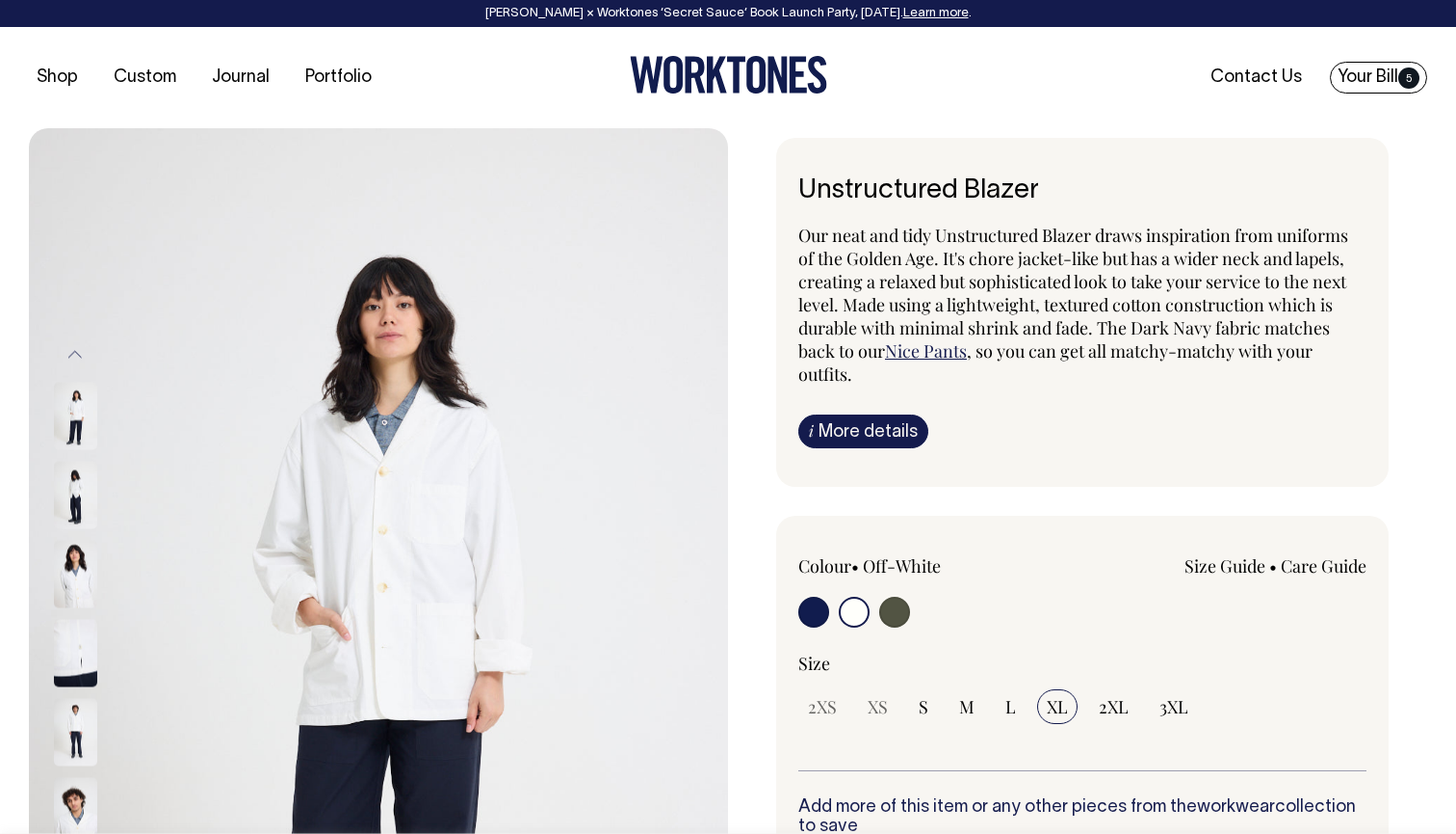
click at [1408, 82] on span "5" at bounding box center [1408, 77] width 21 height 21
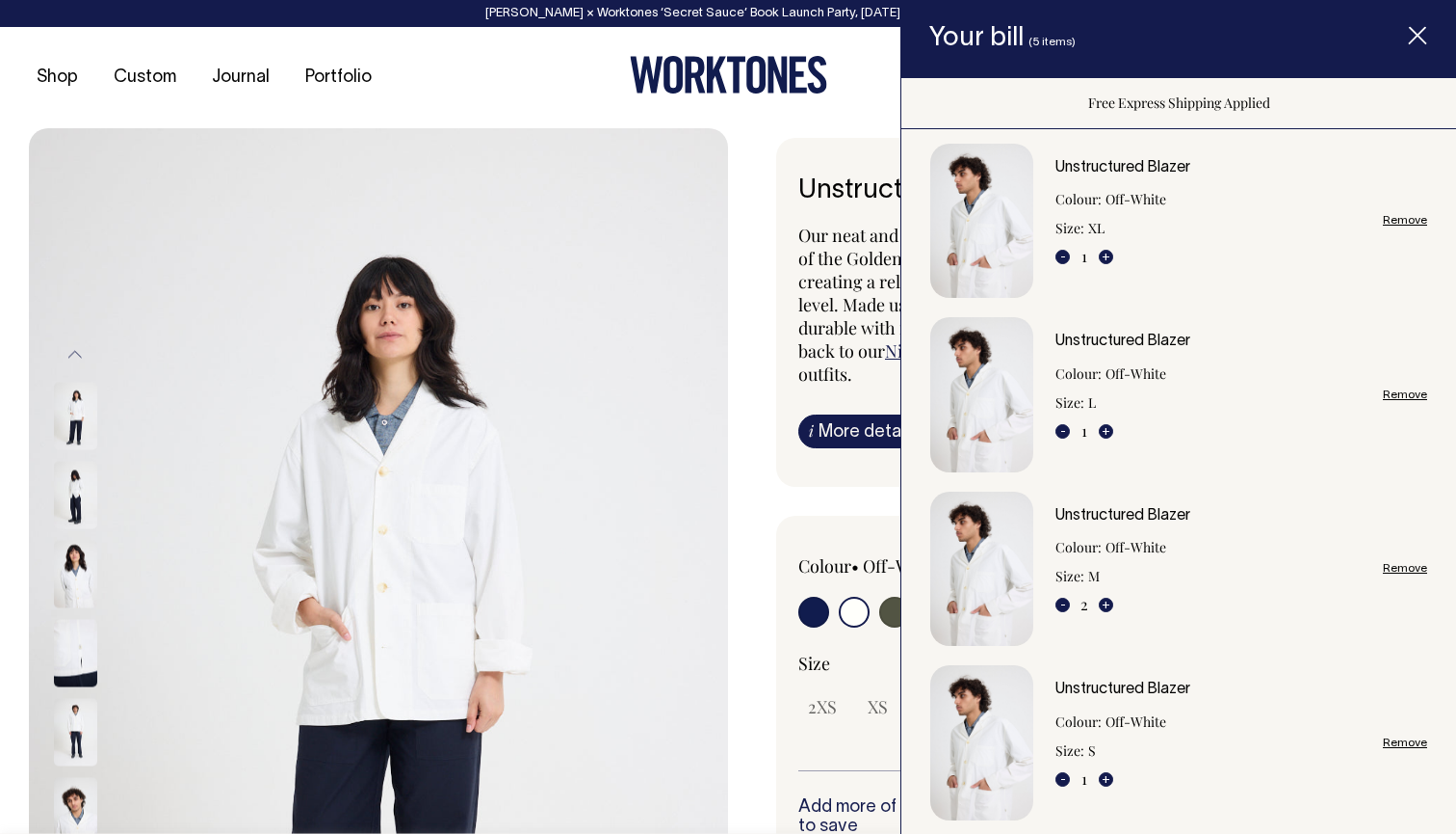
scroll to position [39, 0]
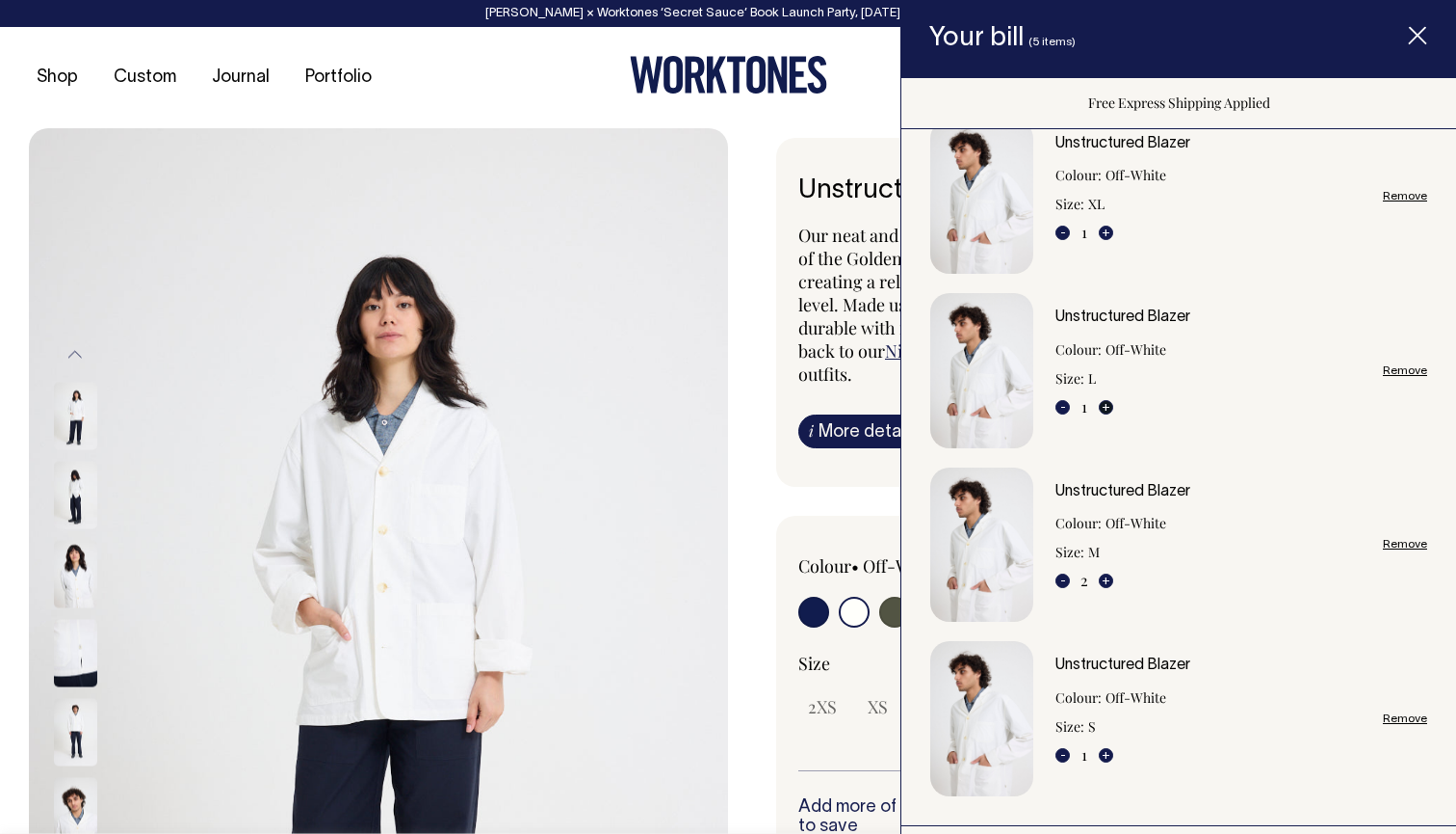
click at [1108, 403] on button "+" at bounding box center [1106, 407] width 15 height 15
type input "2"
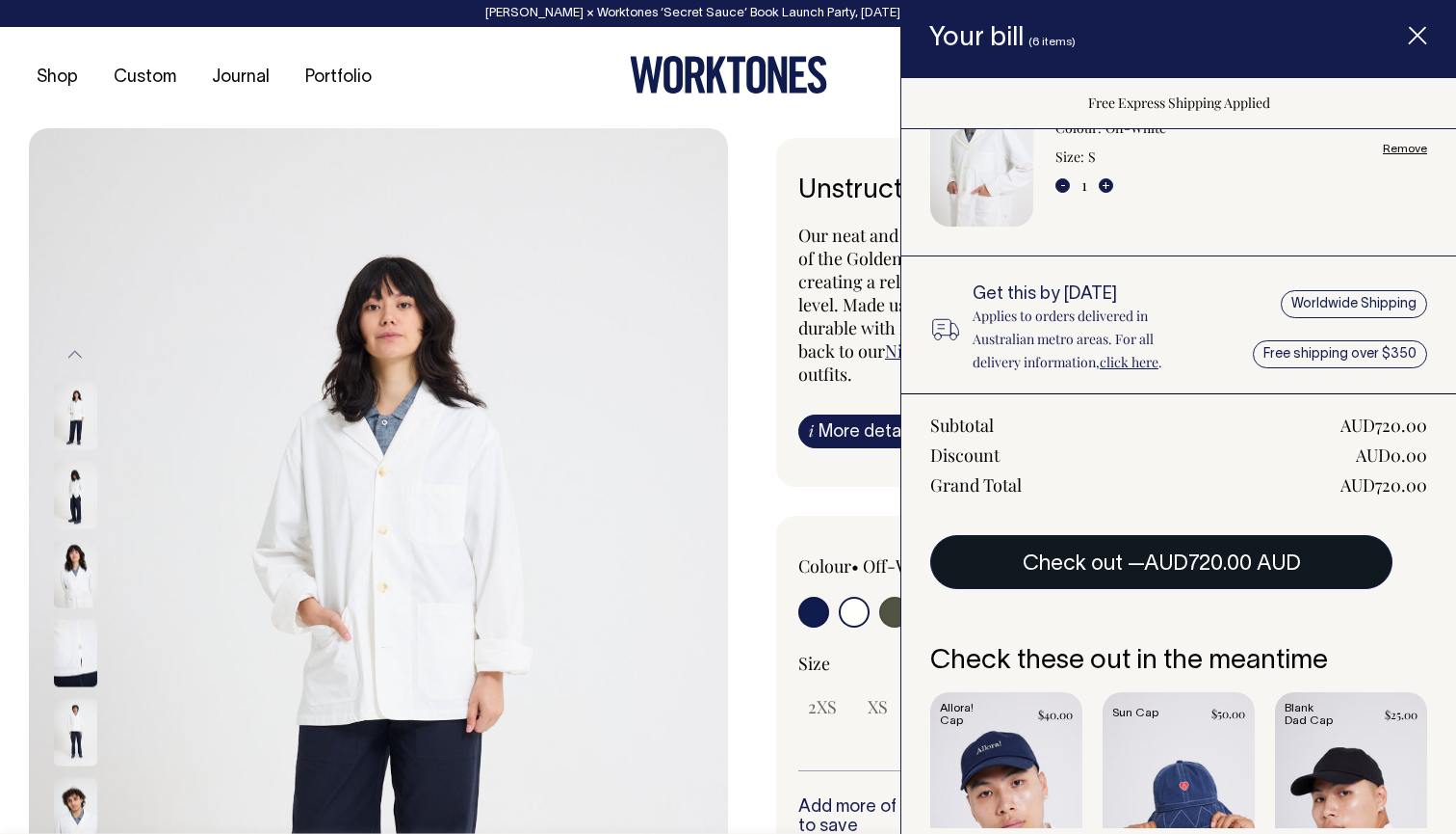
scroll to position [581, 0]
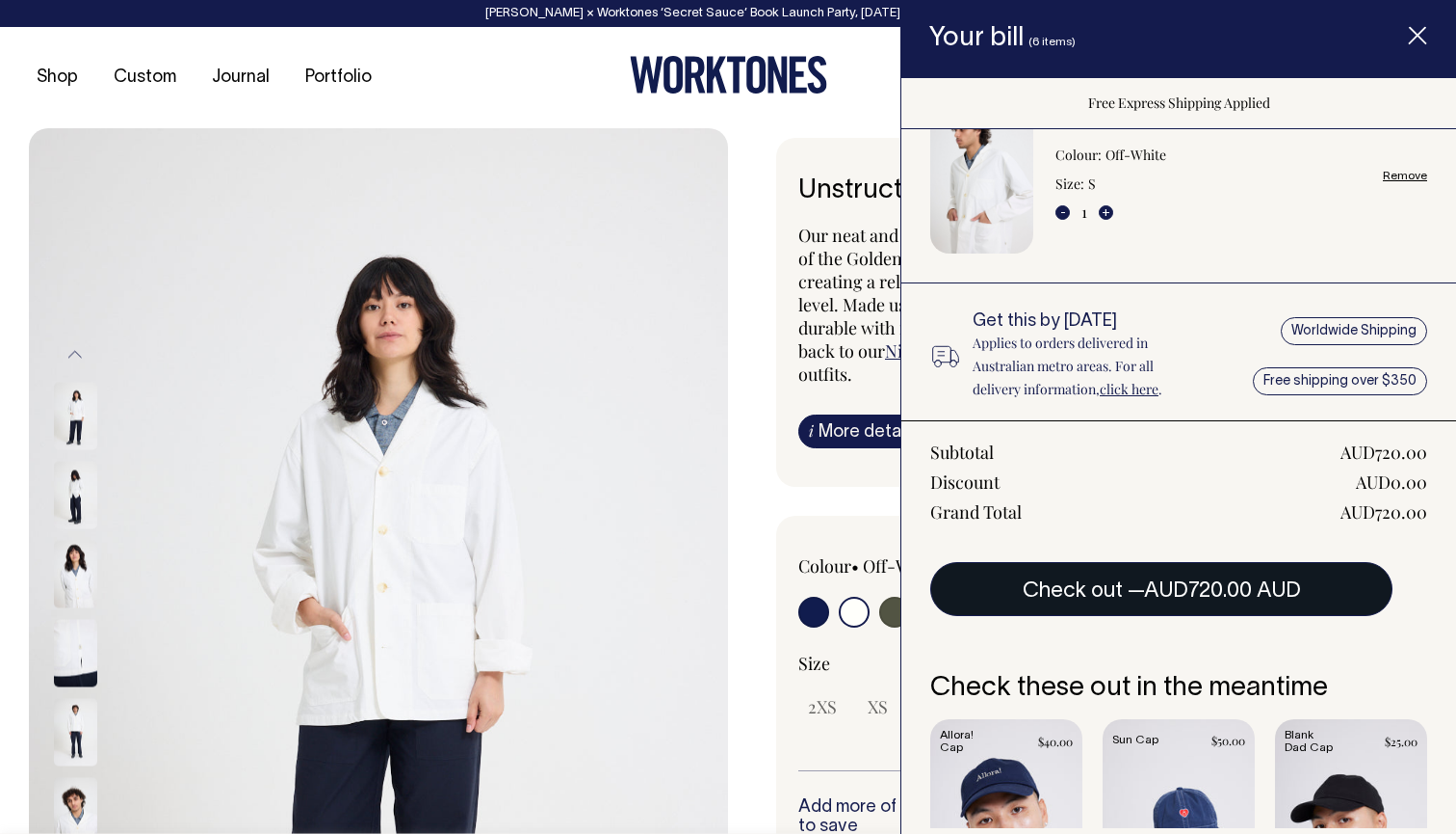
click at [1219, 587] on span "AUD720.00 AUD" at bounding box center [1222, 590] width 157 height 19
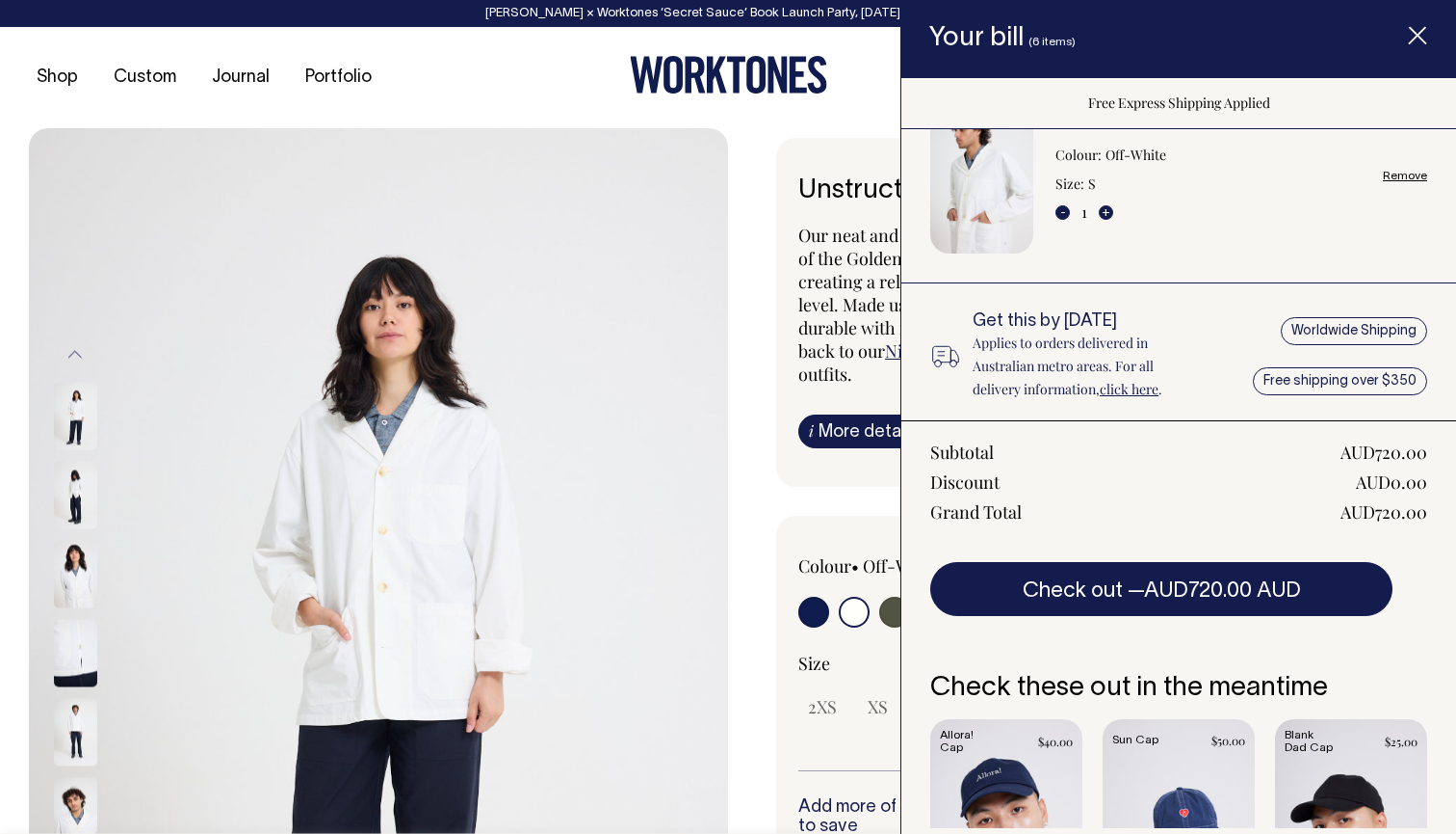
click at [749, 124] on div "Shop Custom Journal Portfolio Contact Us Your Bill 6" at bounding box center [728, 77] width 1456 height 101
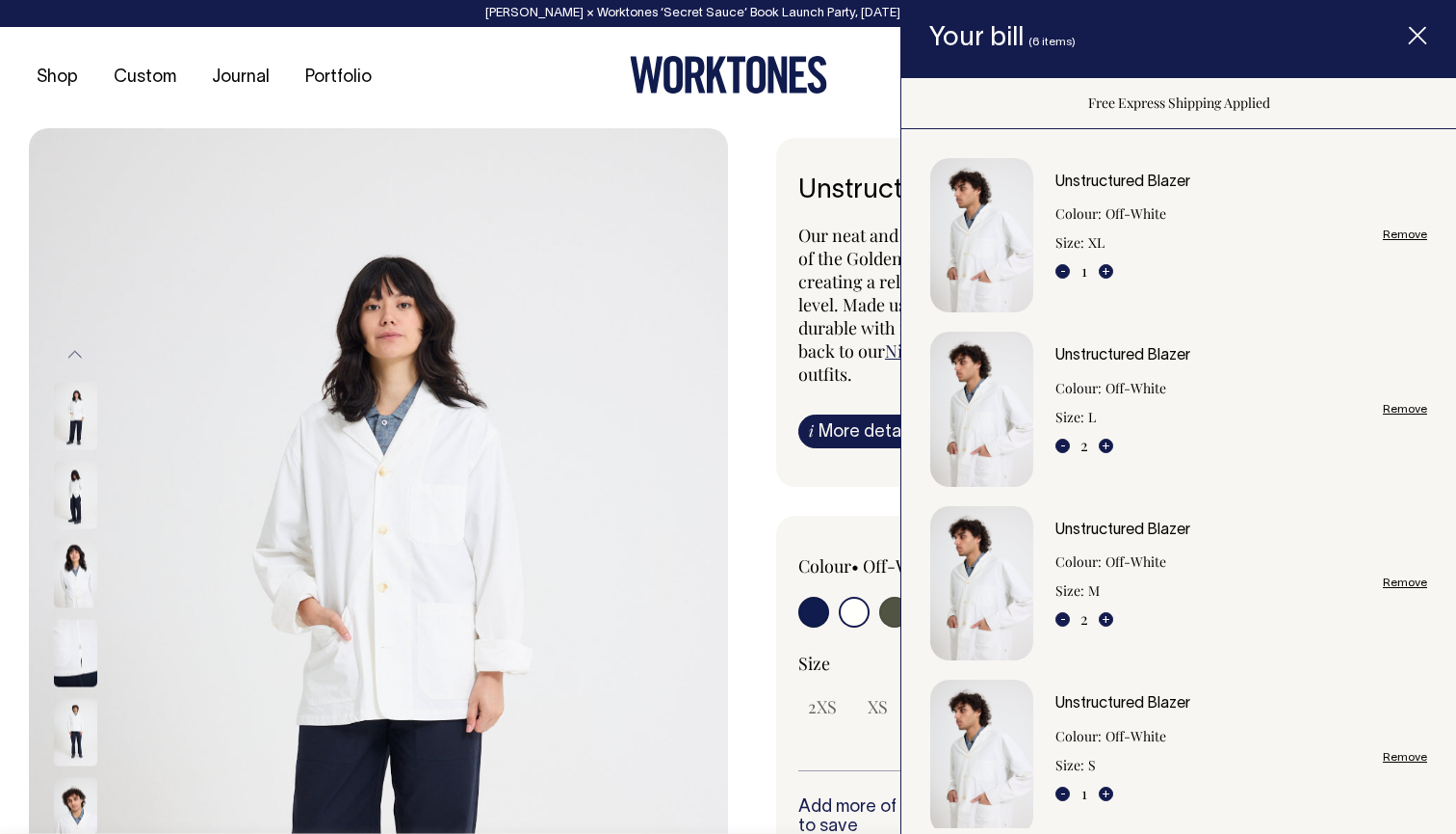
scroll to position [0, 0]
click at [1422, 39] on icon "Item added to your cart" at bounding box center [1417, 36] width 19 height 19
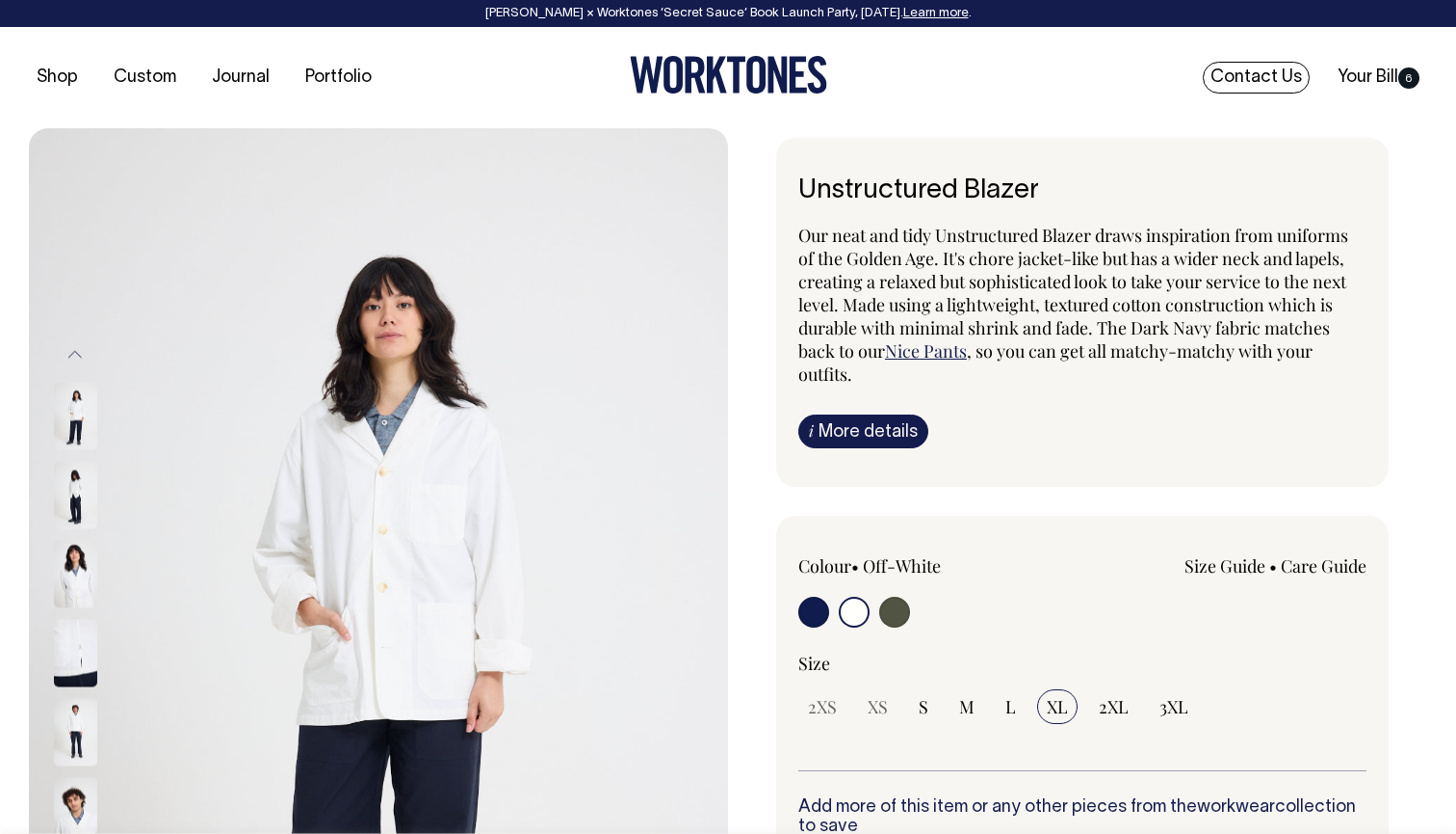
click at [1247, 75] on link "Contact Us" at bounding box center [1257, 77] width 107 height 32
